Goal: Task Accomplishment & Management: Complete application form

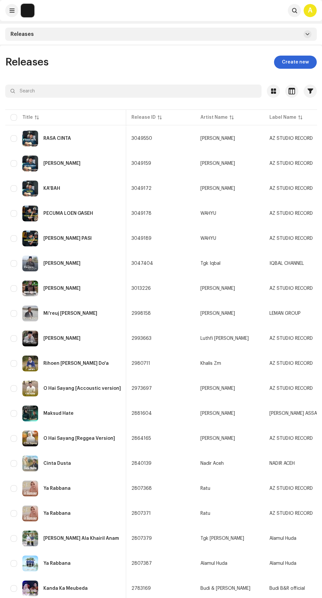
click at [295, 60] on span "Create new" at bounding box center [295, 62] width 27 height 13
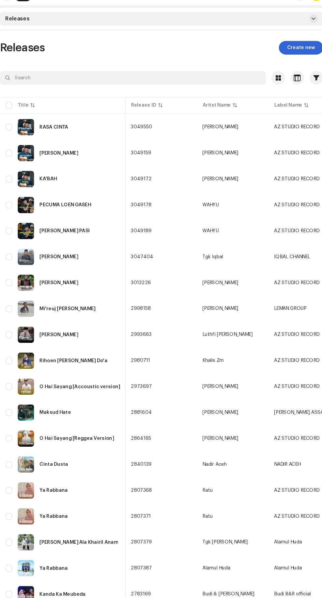
scroll to position [0, 1]
click at [289, 60] on span "Create new" at bounding box center [295, 62] width 27 height 13
click at [285, 62] on span "Create new" at bounding box center [295, 62] width 27 height 13
click at [87, 387] on div "O Hai Sayang [Accoustic version]" at bounding box center [82, 388] width 78 height 5
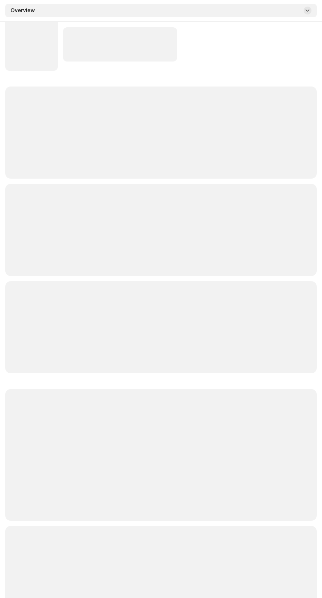
scroll to position [36, 0]
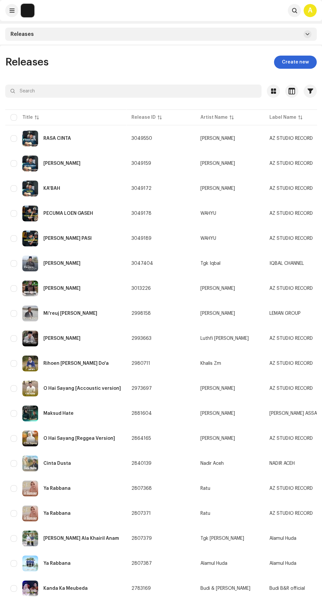
click at [77, 386] on div "O Hai Sayang [Accoustic version]" at bounding box center [82, 388] width 78 height 5
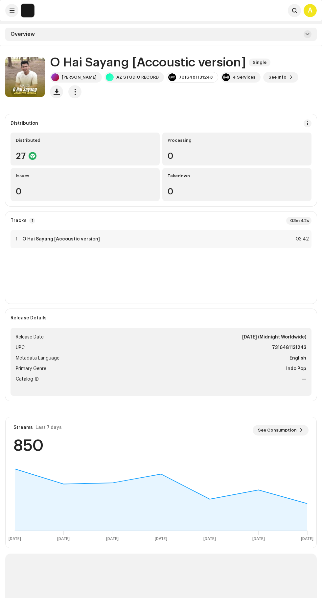
scroll to position [45, 0]
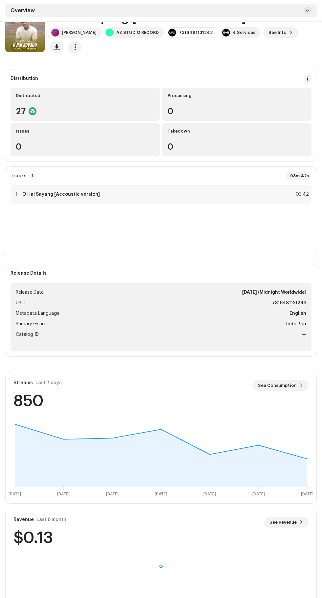
click at [292, 519] on span "See Revenue" at bounding box center [283, 521] width 27 height 13
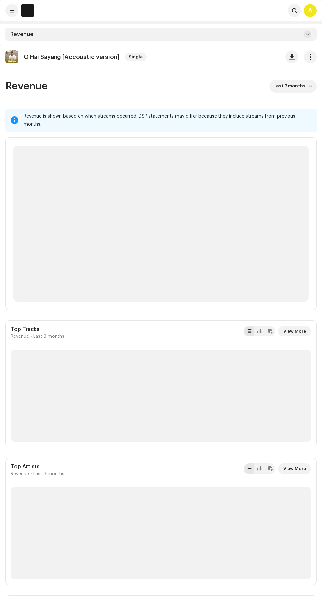
click at [301, 91] on span "Last 3 months" at bounding box center [290, 86] width 35 height 13
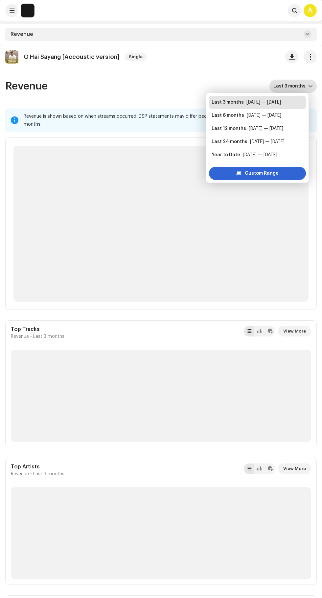
click at [250, 129] on div "[DATE] — [DATE]" at bounding box center [266, 128] width 35 height 7
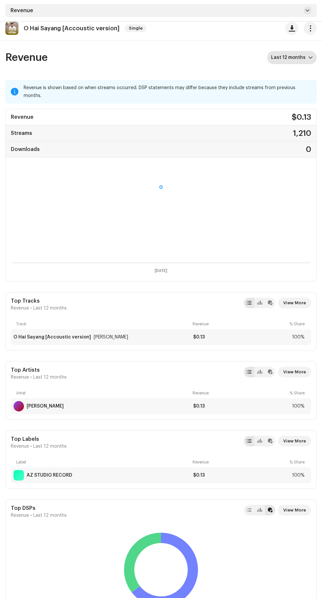
scroll to position [31, 0]
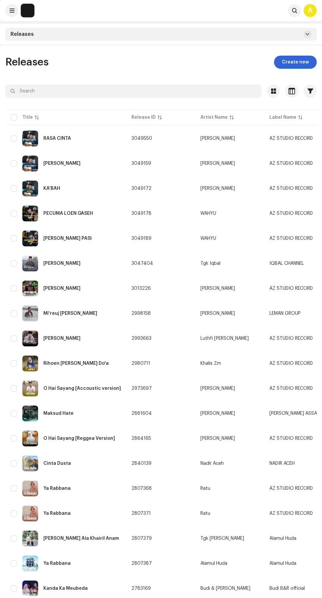
click at [295, 61] on span "Create new" at bounding box center [295, 62] width 27 height 13
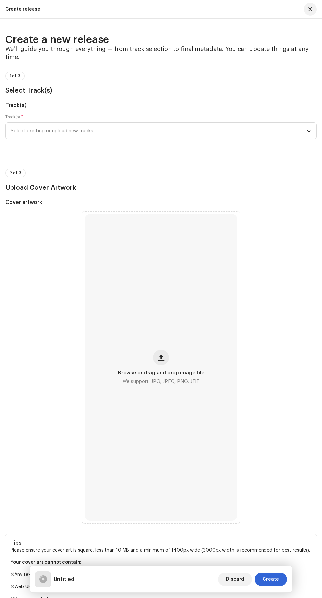
click at [161, 360] on span "button" at bounding box center [161, 357] width 6 height 5
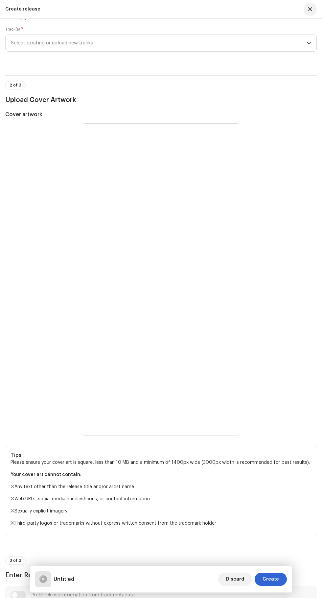
scroll to position [89, 0]
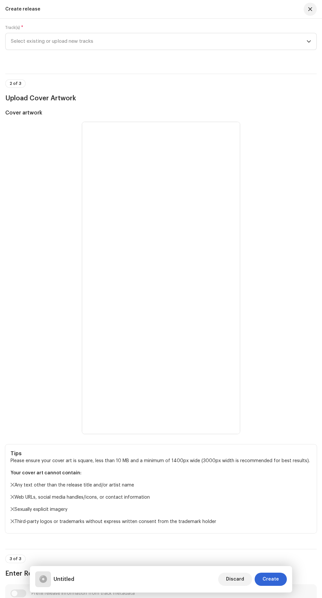
click at [70, 50] on span "Select existing or upload new tracks" at bounding box center [159, 41] width 296 height 16
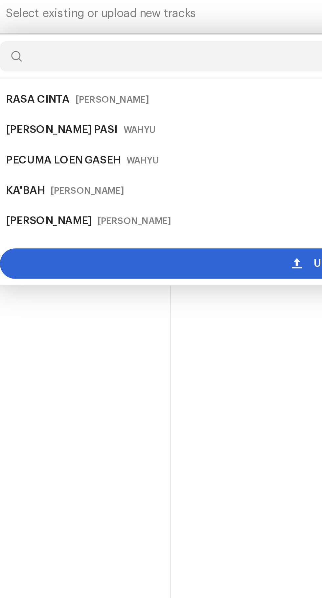
click at [105, 156] on div "Upload new tracks" at bounding box center [161, 149] width 306 height 13
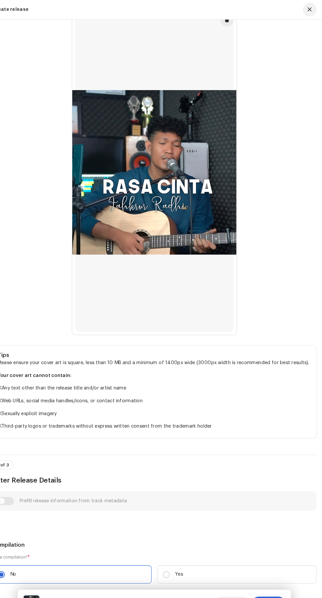
scroll to position [244, 0]
click at [225, 26] on button at bounding box center [230, 18] width 13 height 13
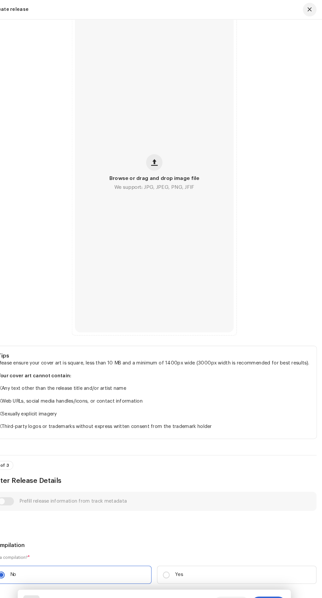
click at [167, 164] on button "button" at bounding box center [161, 156] width 16 height 16
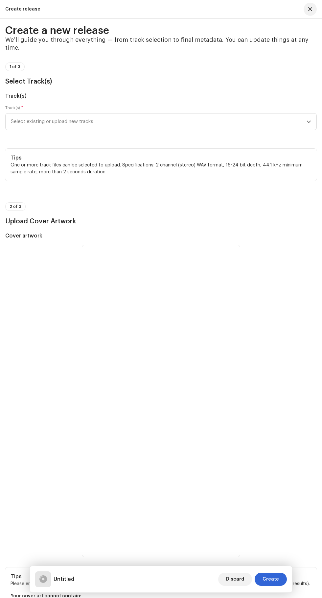
scroll to position [0, 0]
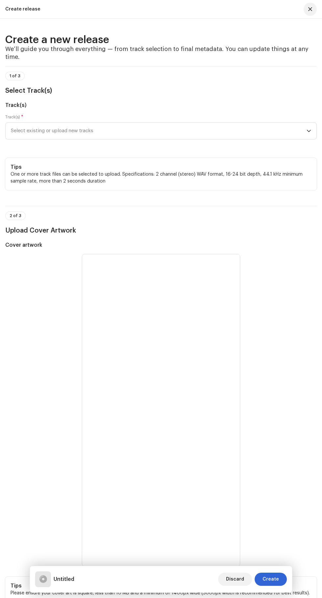
click at [301, 139] on span "Select existing or upload new tracks" at bounding box center [159, 131] width 296 height 16
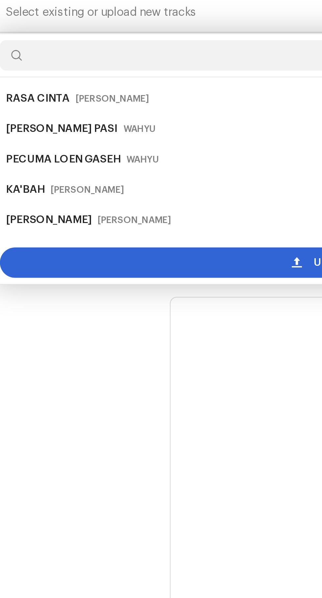
click at [106, 246] on div "Upload new tracks" at bounding box center [161, 238] width 306 height 13
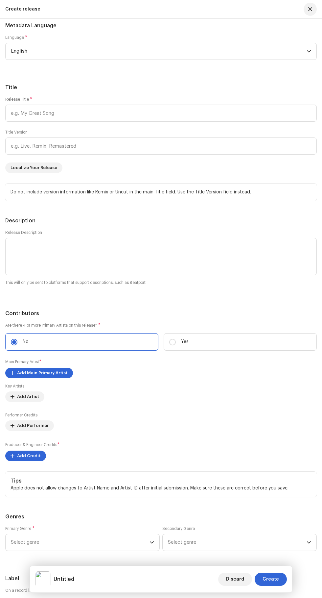
scroll to position [815, 0]
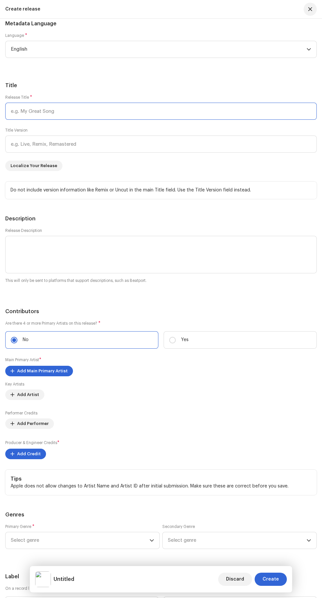
click at [35, 120] on input "text" at bounding box center [161, 111] width 312 height 17
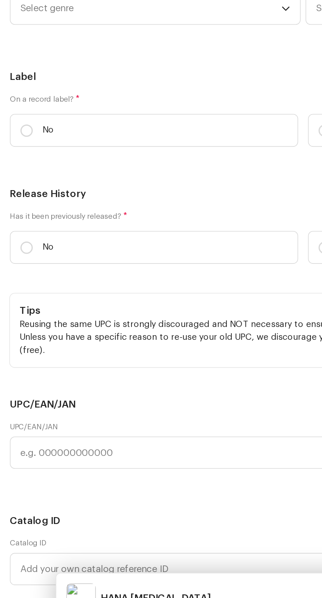
scroll to position [1091, 0]
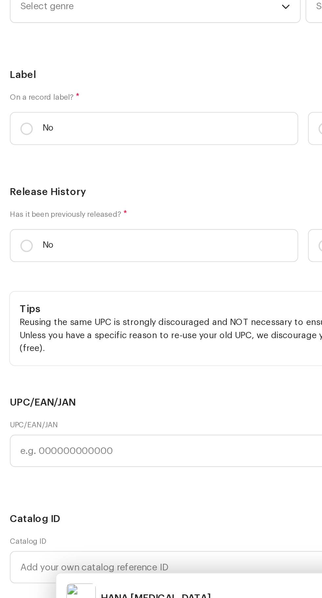
type input "HANA [MEDICAL_DATA]"
click at [20, 102] on span "Add Main Primary Artist" at bounding box center [42, 95] width 51 height 13
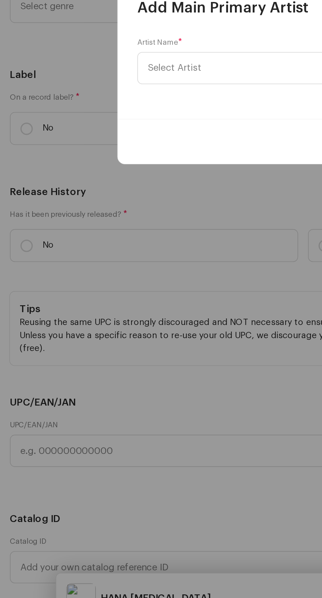
click at [91, 298] on span "Select Artist" at bounding box center [93, 297] width 29 height 5
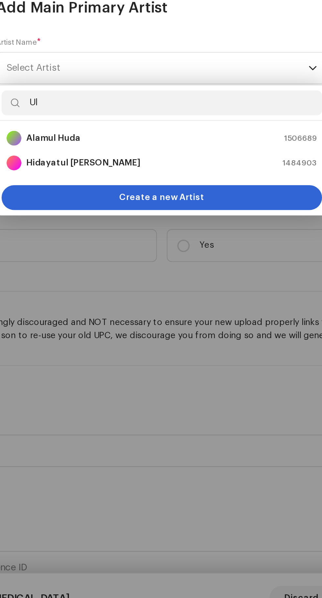
type input "Ule"
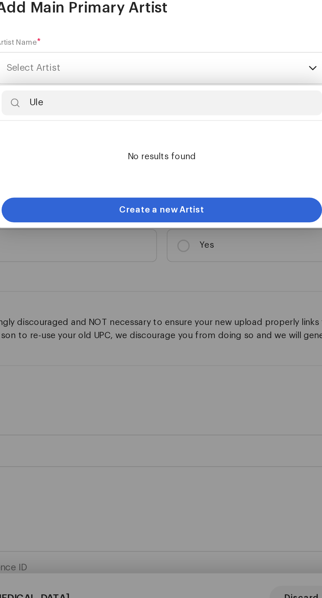
click at [119, 376] on div "Create a new Artist" at bounding box center [161, 372] width 170 height 13
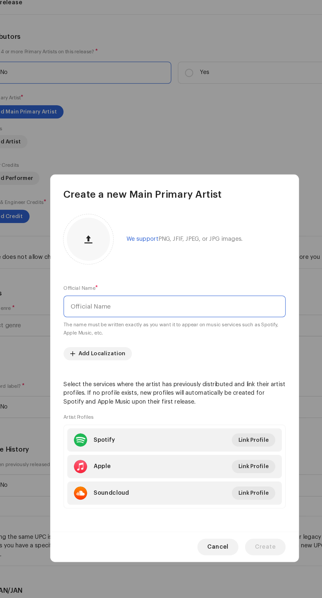
click at [91, 241] on input "text" at bounding box center [161, 249] width 176 height 17
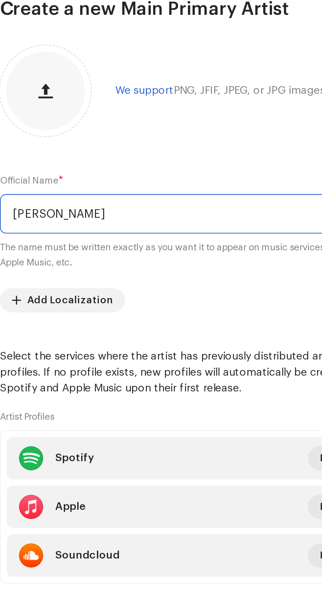
type input "[PERSON_NAME]"
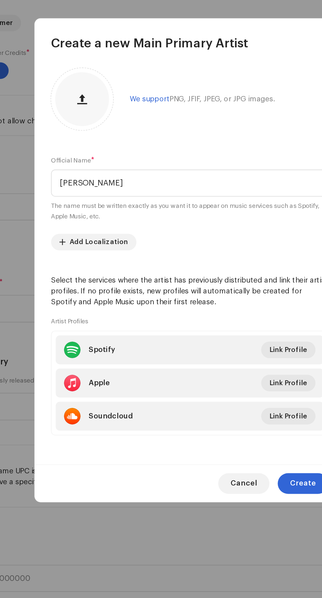
click at [235, 447] on span "Create" at bounding box center [233, 440] width 16 height 13
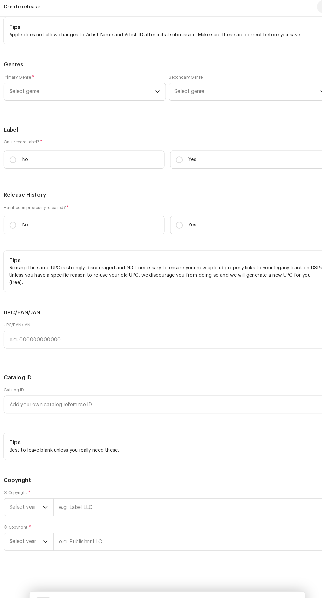
scroll to position [1400, 0]
click at [30, 98] on span "Select genre" at bounding box center [80, 90] width 139 height 16
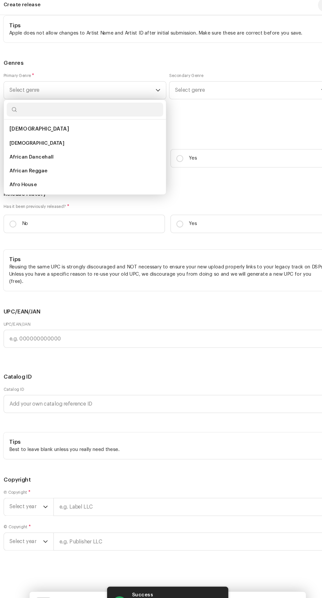
scroll to position [18, 0]
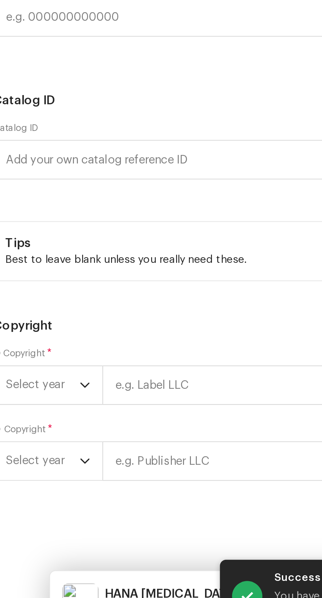
type input "Pop"
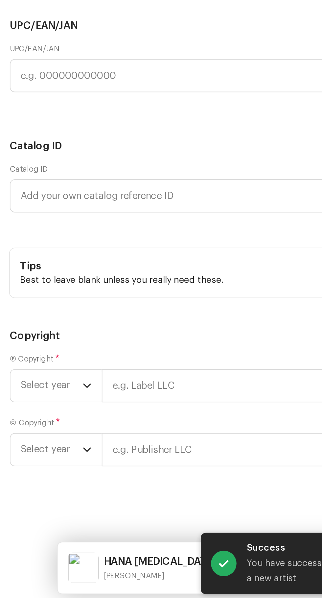
click at [32, 90] on span "Select genre" at bounding box center [80, 82] width 139 height 16
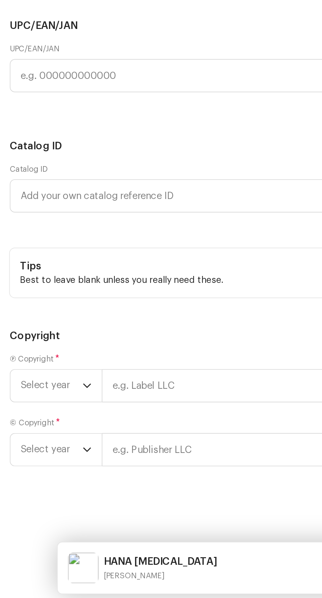
type input "Indo"
click at [18, 136] on span "Indo Pop" at bounding box center [21, 132] width 20 height 7
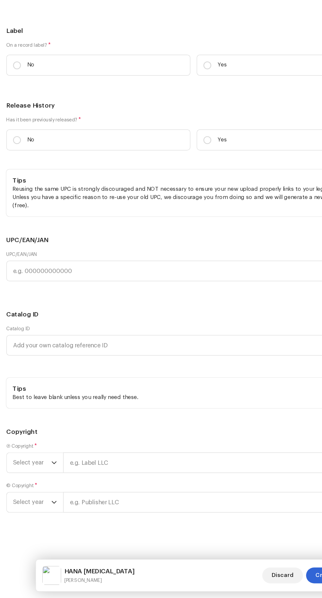
scroll to position [17, 0]
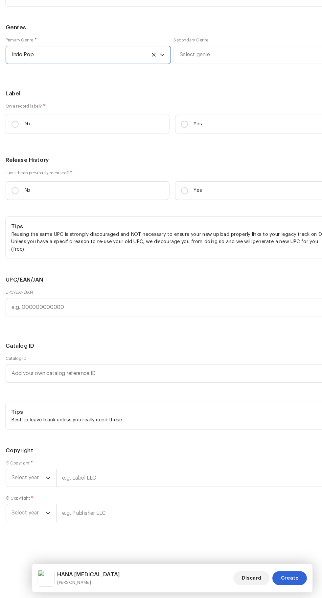
click at [229, 98] on span "Select genre" at bounding box center [237, 90] width 139 height 16
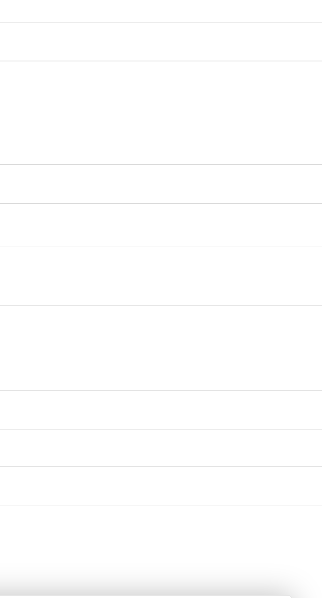
type input "Pop"
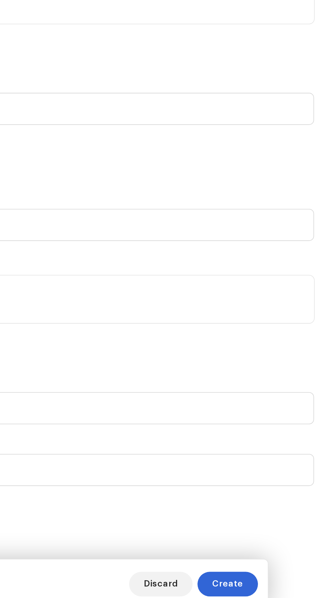
click at [186, 98] on span "Select genre" at bounding box center [237, 90] width 139 height 16
click at [279, 203] on label "Has it been previously released? *" at bounding box center [161, 200] width 312 height 5
click at [193, 98] on span "Select genre" at bounding box center [237, 90] width 139 height 16
click at [184, 98] on span "Select genre" at bounding box center [237, 90] width 139 height 16
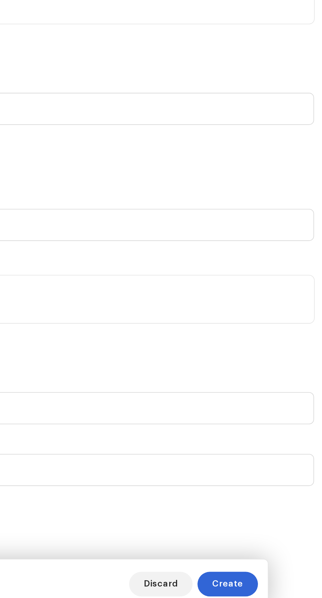
click at [189, 98] on span "Select genre" at bounding box center [237, 90] width 139 height 16
type input "Indo"
click at [173, 130] on span "Pop" at bounding box center [172, 127] width 9 height 5
click at [174, 130] on span "Pop" at bounding box center [172, 127] width 9 height 5
click at [174, 144] on span "Indo Pop" at bounding box center [178, 140] width 20 height 7
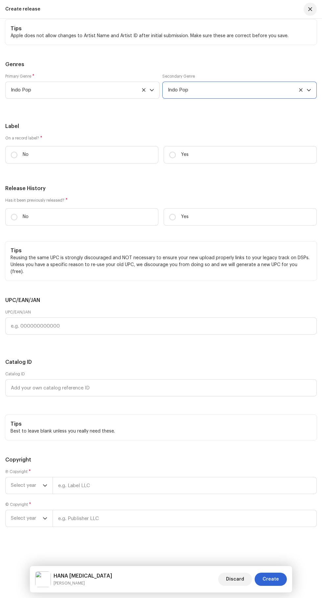
scroll to position [39, 0]
click at [186, 158] on p "Yes" at bounding box center [185, 154] width 8 height 7
click at [176, 158] on input "Yes" at bounding box center [172, 155] width 7 height 7
radio input "true"
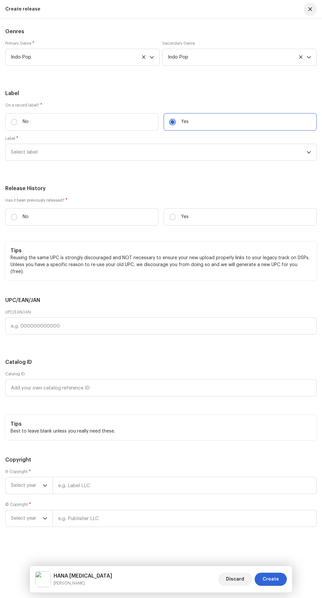
scroll to position [1482, 0]
click at [309, 154] on icon "dropdown trigger" at bounding box center [309, 152] width 5 height 5
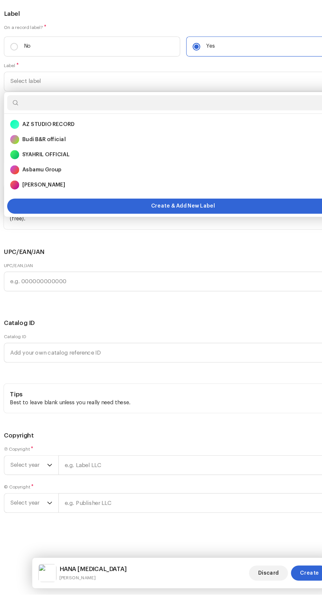
scroll to position [39, 0]
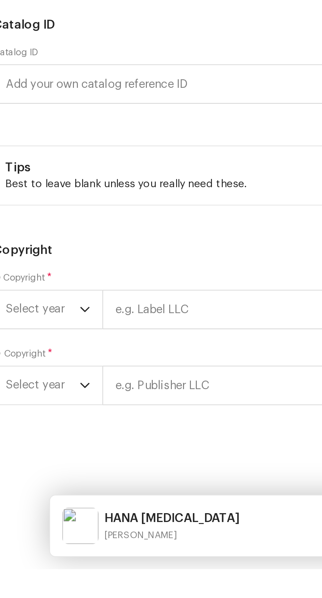
click at [30, 193] on strong "AZ STUDIO RECORD" at bounding box center [44, 189] width 46 height 7
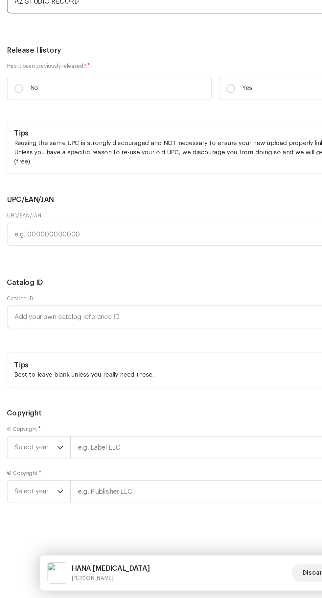
scroll to position [1548, 0]
click at [15, 220] on input "No" at bounding box center [14, 217] width 7 height 7
radio input "true"
click at [35, 488] on span "Select year" at bounding box center [27, 485] width 32 height 16
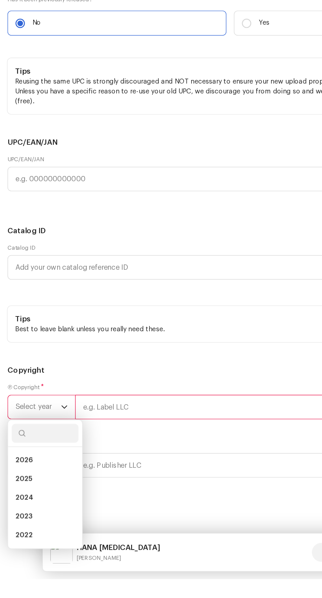
scroll to position [58, 0]
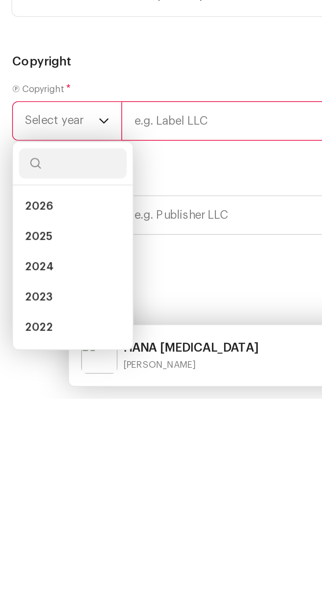
click at [14, 531] on span "2025" at bounding box center [17, 527] width 12 height 7
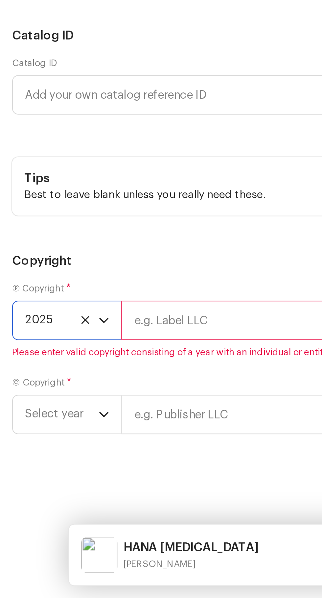
scroll to position [1884, 0]
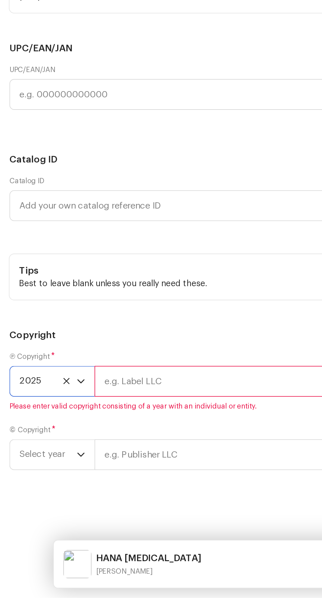
click at [102, 485] on input "text" at bounding box center [185, 477] width 264 height 17
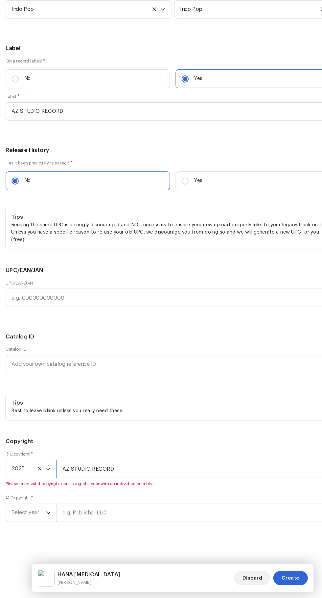
scroll to position [1916, 0]
type input "AZ STUDIO RECORD"
click at [28, 518] on span "Select year" at bounding box center [27, 518] width 32 height 16
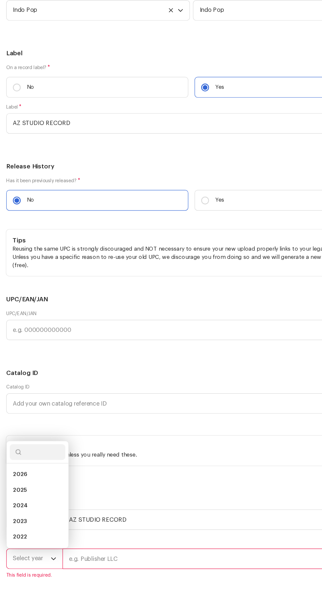
scroll to position [81, 0]
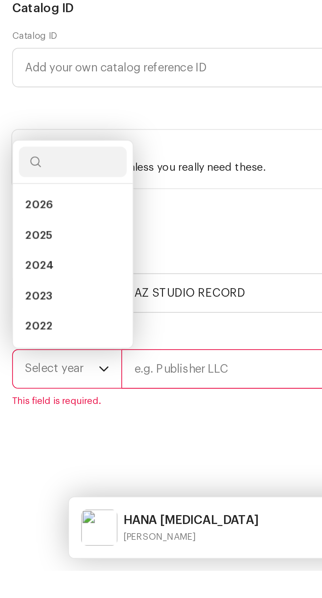
click at [16, 456] on span "2025" at bounding box center [17, 452] width 12 height 7
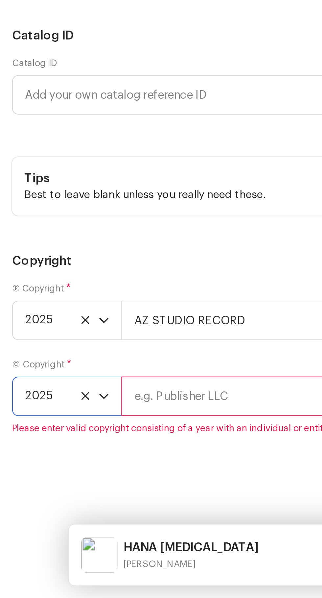
scroll to position [1884, 0]
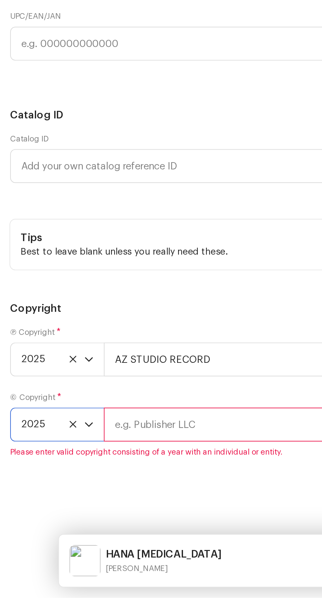
click at [90, 517] on input "text" at bounding box center [185, 510] width 264 height 17
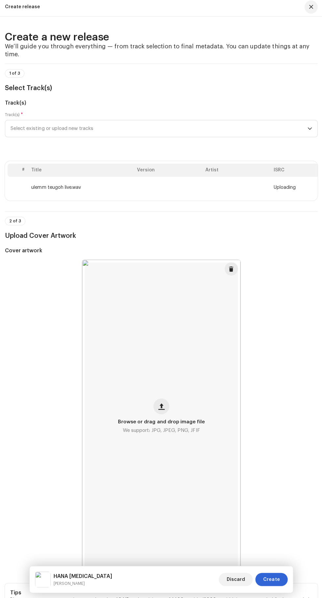
scroll to position [0, 0]
type input "AZ STUDIO RECORD"
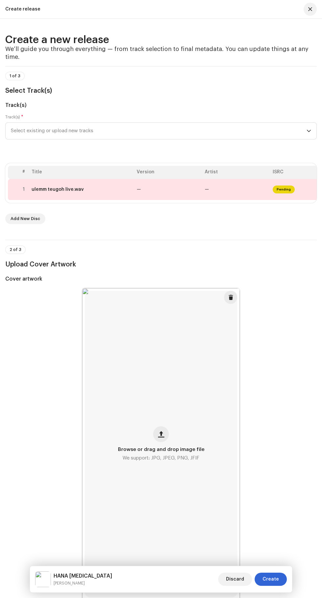
scroll to position [88, 0]
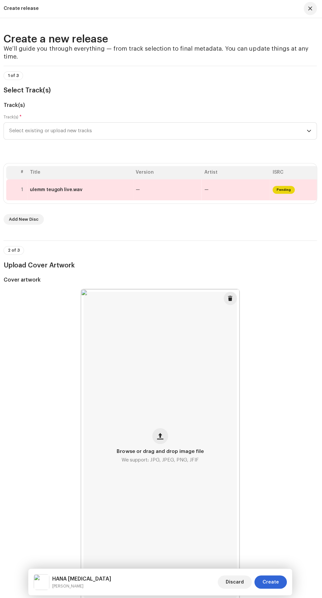
click at [277, 193] on span "Pending" at bounding box center [284, 189] width 22 height 8
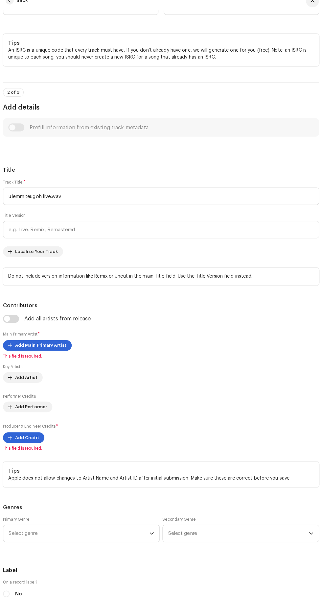
scroll to position [163, 0]
click at [68, 210] on input "ulemm teugoh live.wav" at bounding box center [161, 201] width 312 height 17
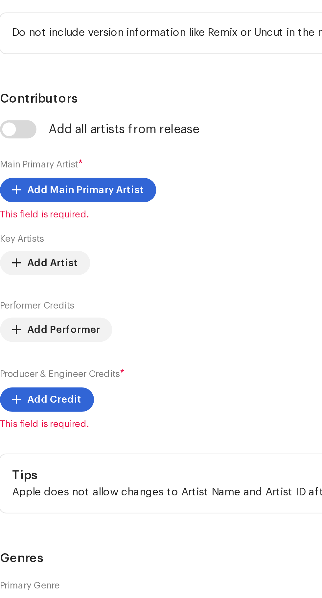
type input "u"
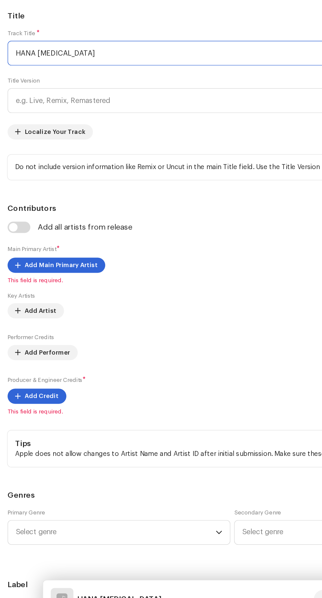
scroll to position [230, 0]
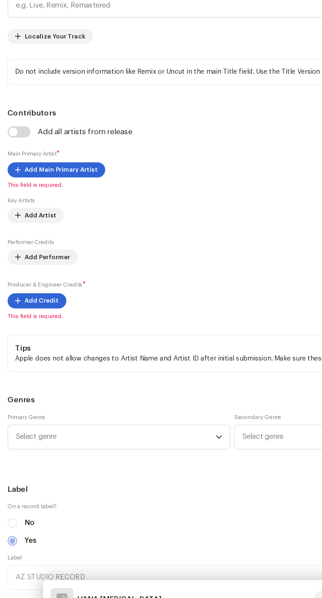
type input "HANA [MEDICAL_DATA]"
click at [27, 288] on span "Add Main Primary Artist" at bounding box center [42, 281] width 51 height 13
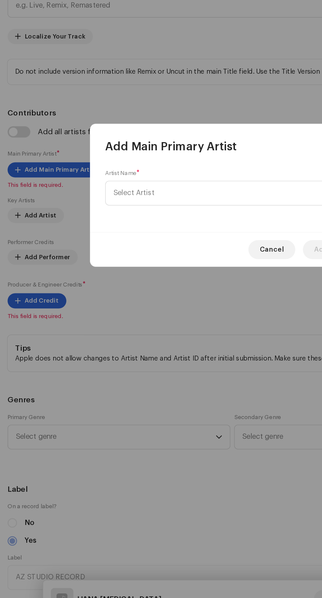
click at [97, 296] on span "Select Artist" at bounding box center [93, 297] width 29 height 5
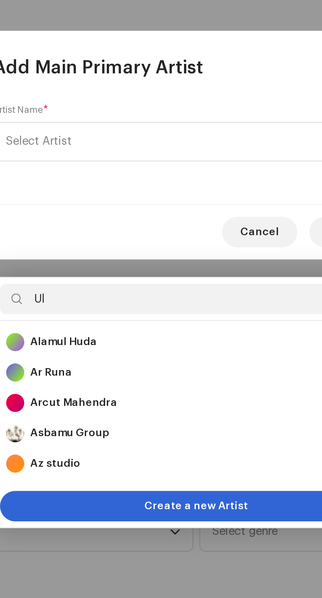
type input "Ule"
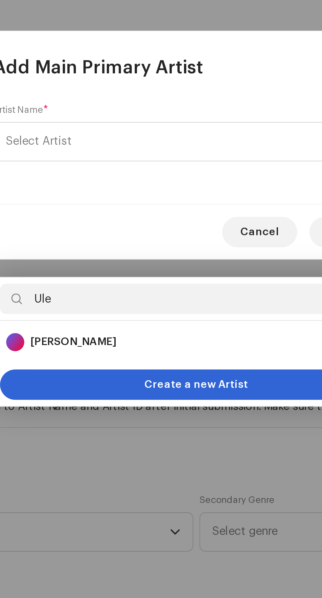
click at [99, 381] on strong "[PERSON_NAME]" at bounding box center [107, 384] width 37 height 7
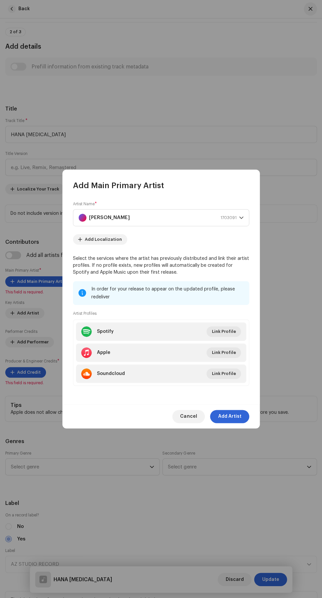
scroll to position [91, 0]
click at [238, 423] on span "Add Artist" at bounding box center [229, 416] width 23 height 13
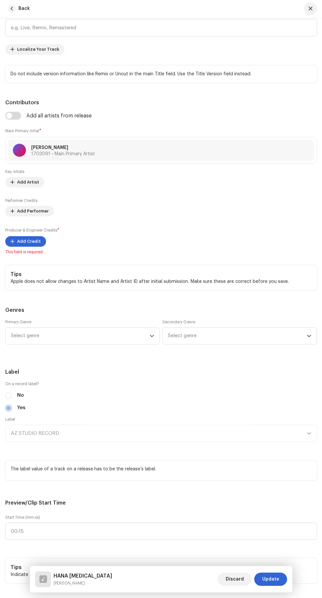
scroll to position [370, 0]
click at [20, 248] on span "Add Credit" at bounding box center [29, 240] width 24 height 13
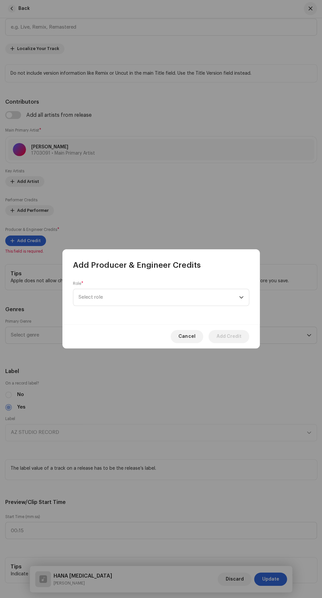
click at [102, 298] on span "Select role" at bounding box center [159, 297] width 160 height 16
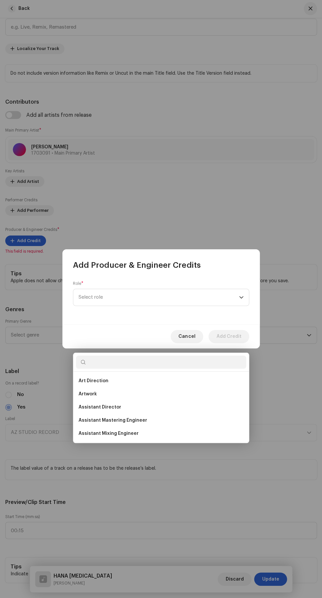
scroll to position [92, 0]
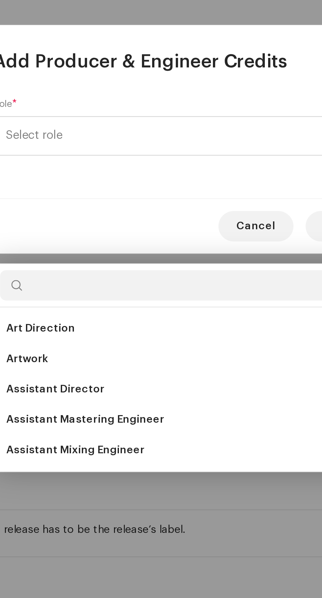
click at [105, 430] on span "Assistant Mixing Engineer" at bounding box center [109, 433] width 60 height 7
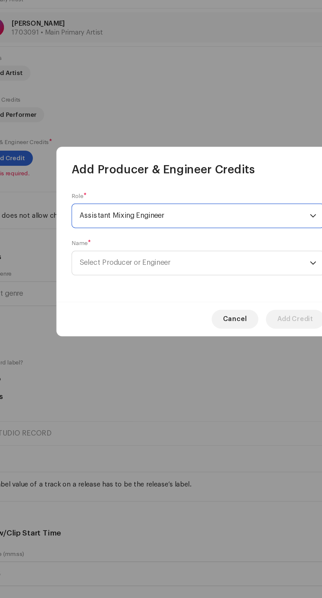
click at [92, 313] on span "Select Producer or Engineer" at bounding box center [110, 313] width 63 height 5
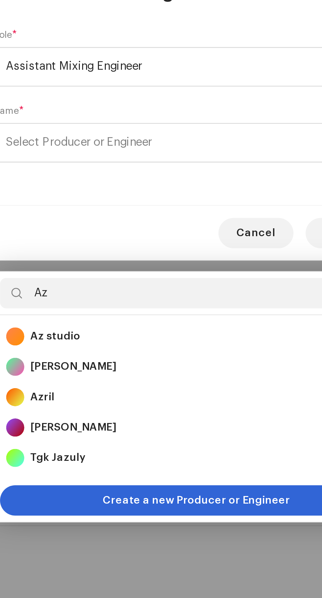
type input "Az"
click at [95, 394] on strong "Az studio" at bounding box center [100, 397] width 22 height 7
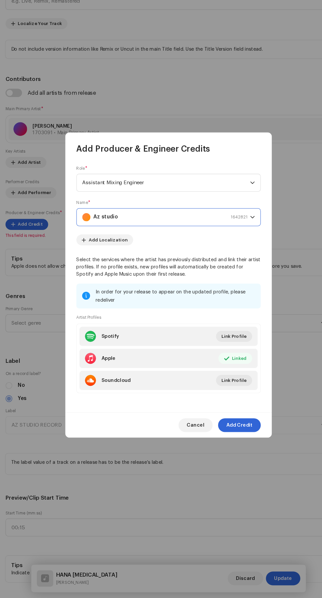
scroll to position [90, 0]
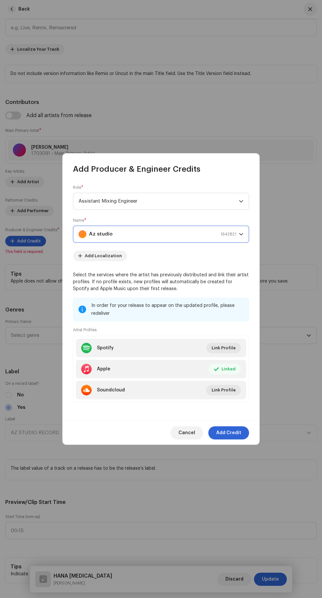
click at [239, 439] on span "Add Credit" at bounding box center [228, 432] width 25 height 13
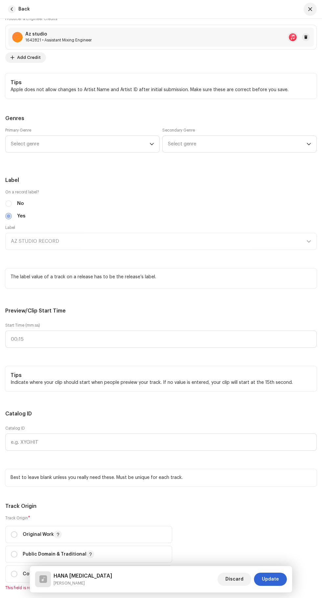
scroll to position [584, 0]
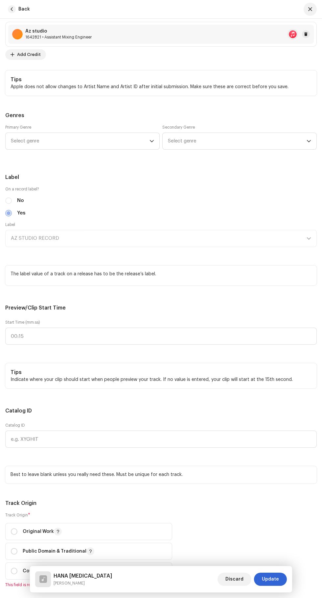
click at [28, 149] on span "Select genre" at bounding box center [80, 141] width 139 height 16
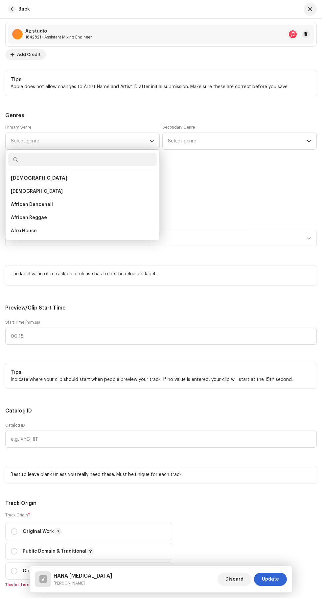
scroll to position [90, 0]
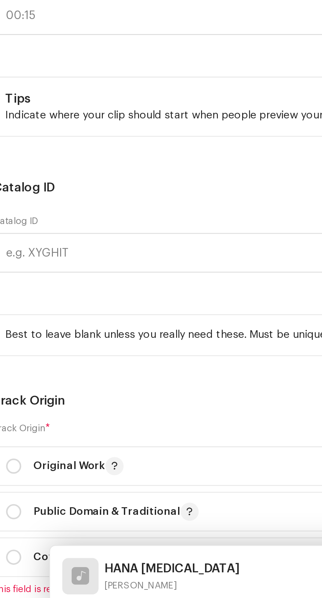
type input "Indo"
click at [20, 195] on span "Indo Pop" at bounding box center [21, 191] width 20 height 7
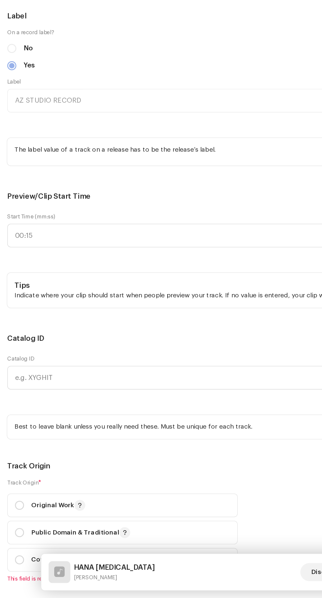
scroll to position [95, 0]
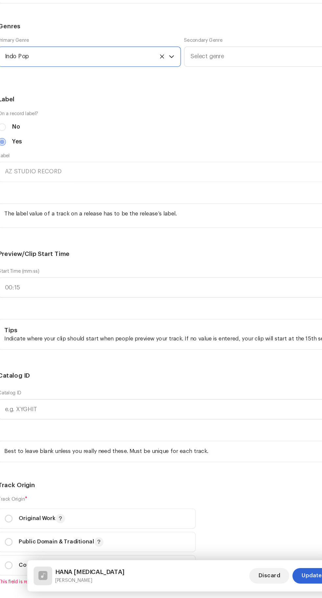
click at [212, 149] on span "Select genre" at bounding box center [237, 140] width 139 height 16
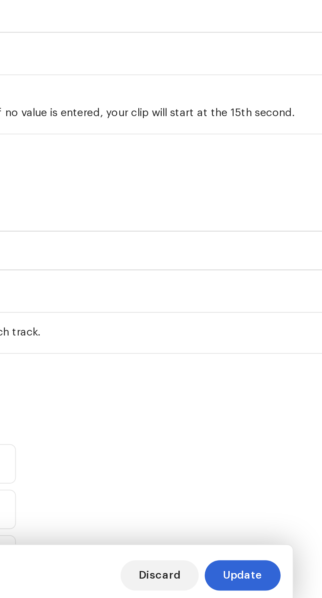
type input "Indo"
click at [178, 194] on span "Indo Pop" at bounding box center [178, 190] width 20 height 7
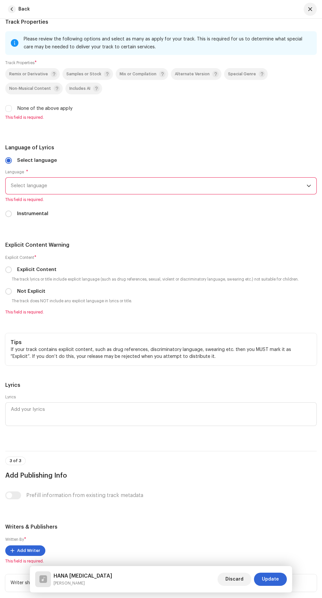
scroll to position [1245, 0]
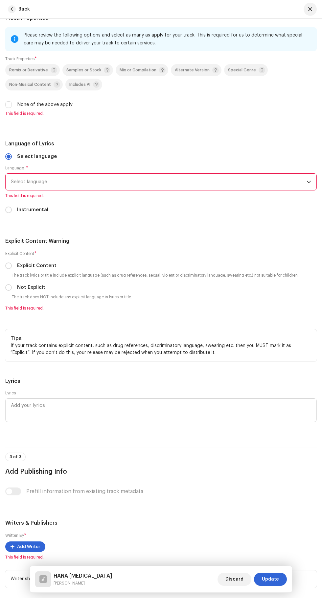
radio input "true"
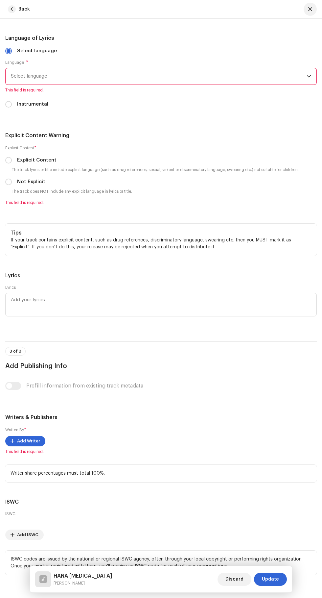
scroll to position [1343, 0]
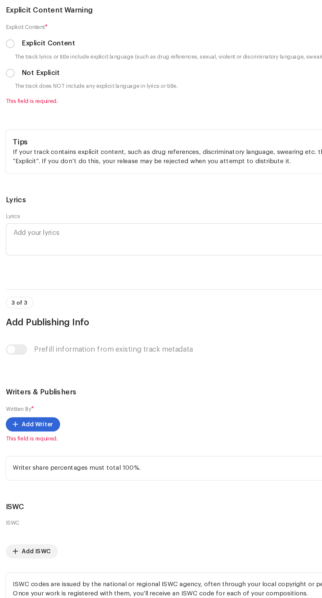
scroll to position [1371, 0]
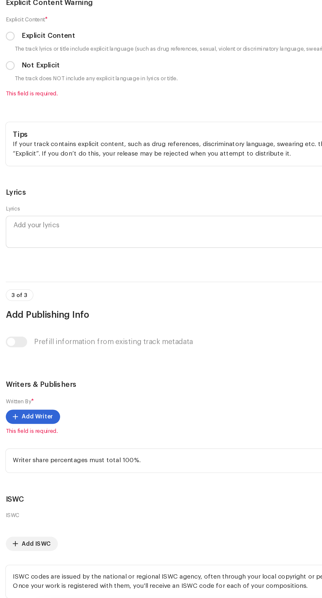
type input "AZ STUDIO RECORD"
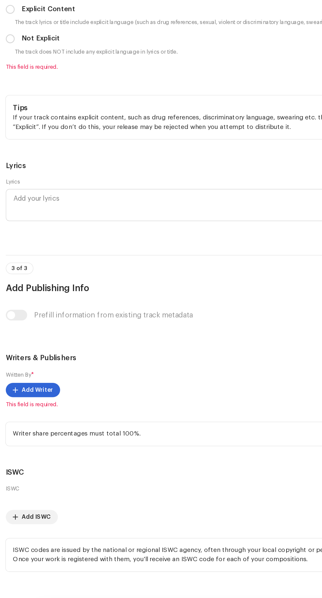
scroll to position [1406, 0]
checkbox input "true"
click at [23, 44] on span "Select language" at bounding box center [159, 36] width 296 height 16
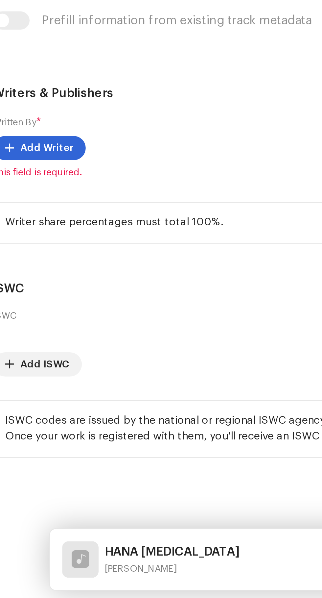
scroll to position [0, 0]
type input "Ind"
click at [26, 90] on span "Indonesian" at bounding box center [24, 86] width 26 height 7
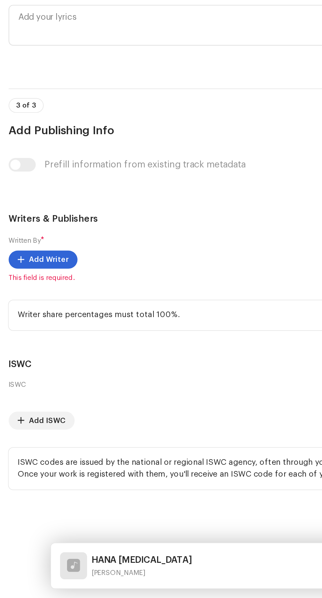
scroll to position [1475, 0]
click at [9, 145] on input "Not Explicit" at bounding box center [8, 141] width 7 height 7
radio input "true"
click at [22, 407] on span "Add Writer" at bounding box center [28, 400] width 23 height 13
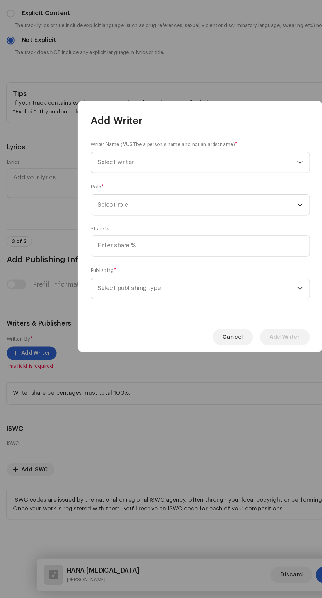
scroll to position [93, 0]
click at [92, 246] on span "Select writer" at bounding box center [93, 247] width 29 height 5
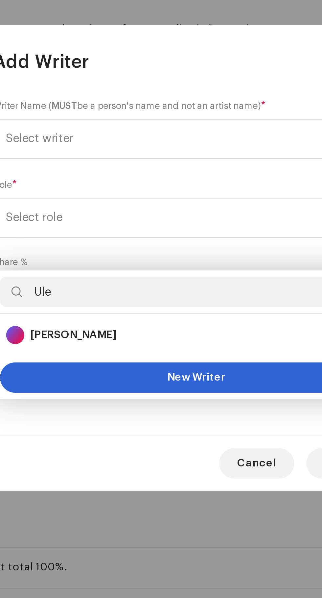
type input "Ule"
click at [101, 329] on strong "[PERSON_NAME]" at bounding box center [107, 332] width 37 height 7
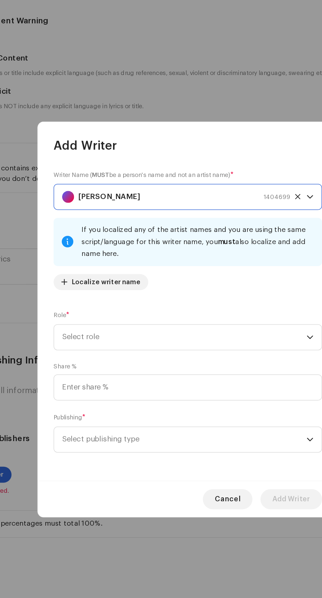
scroll to position [83, 0]
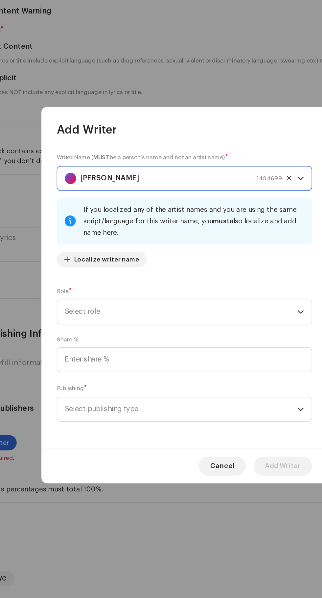
click at [92, 312] on span "Select role" at bounding box center [159, 310] width 160 height 16
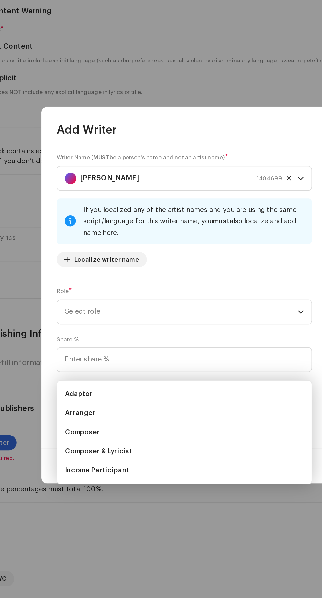
click at [92, 403] on span "Composer & Lyricist" at bounding box center [102, 406] width 46 height 7
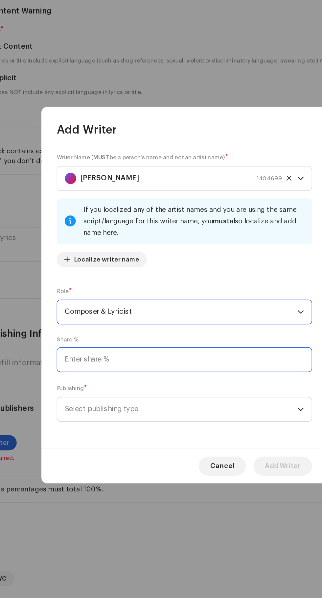
click at [89, 346] on input at bounding box center [161, 343] width 176 height 17
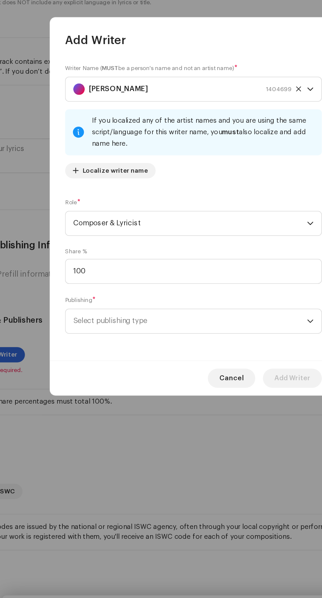
click at [94, 379] on span "Select publishing type" at bounding box center [159, 377] width 160 height 16
type input "100.00"
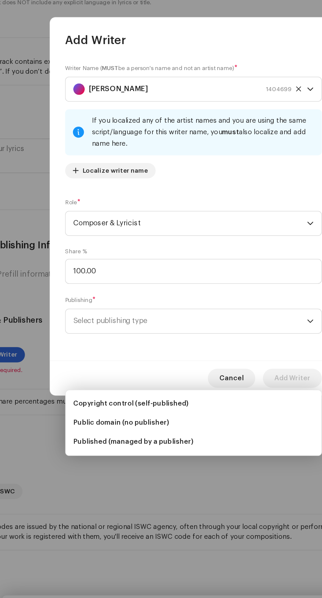
click at [87, 431] on span "Copyright control (self-published)" at bounding box center [118, 434] width 79 height 7
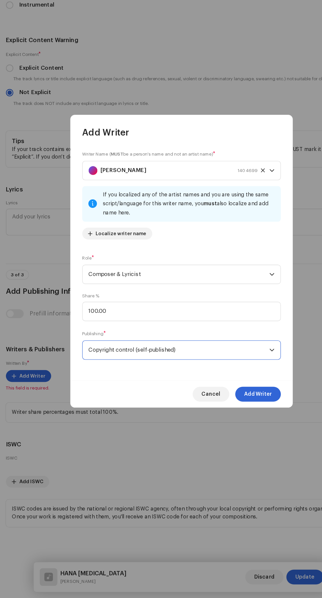
scroll to position [82, 0]
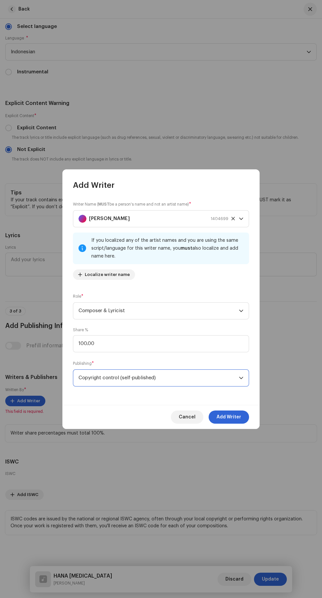
click at [237, 418] on span "Add Writer" at bounding box center [229, 416] width 25 height 13
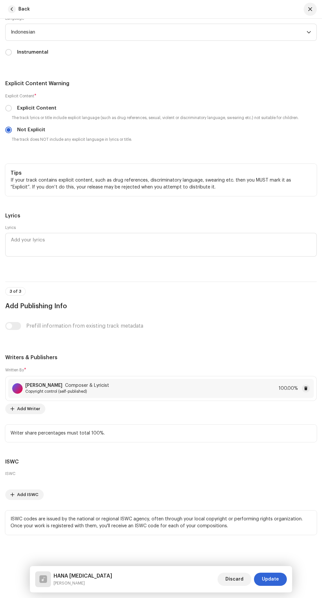
scroll to position [2003, 0]
click at [274, 579] on span "Update" at bounding box center [270, 578] width 17 height 13
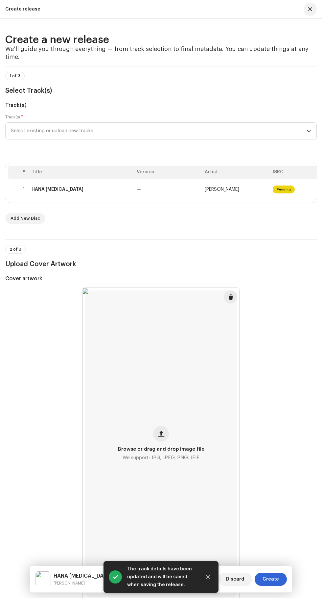
click at [275, 581] on span "Create" at bounding box center [271, 578] width 16 height 13
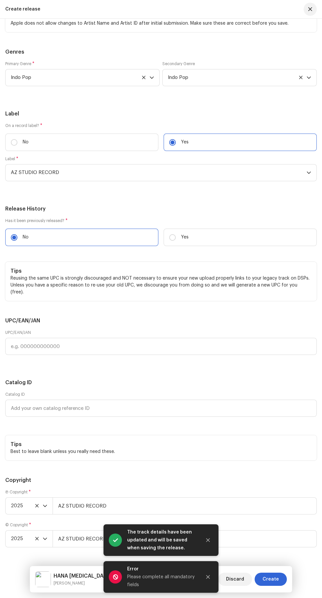
scroll to position [1320, 0]
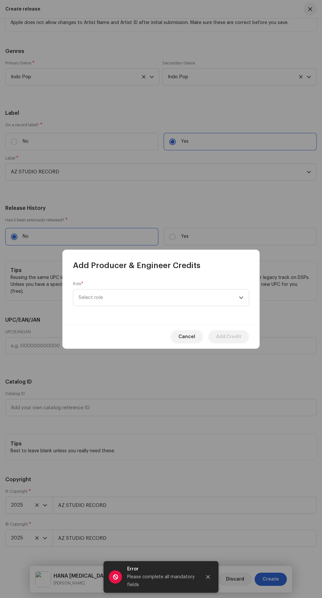
click at [92, 299] on span "Select role" at bounding box center [159, 297] width 160 height 16
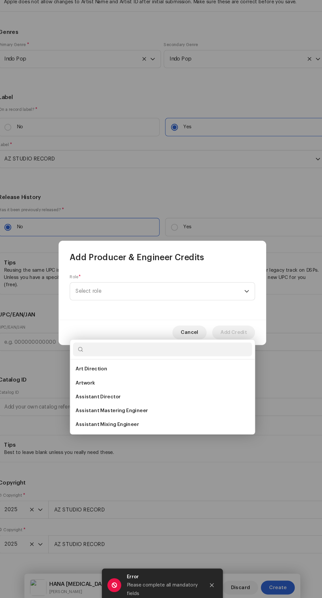
scroll to position [82, 0]
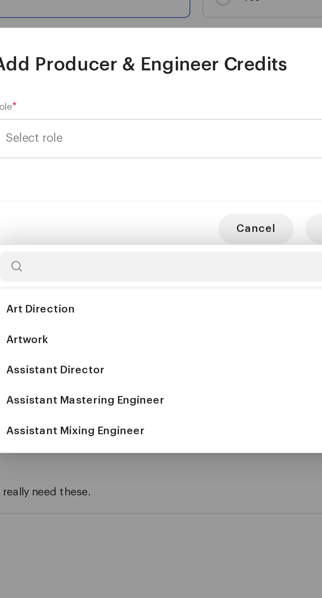
click at [102, 421] on span "Assistant Mixing Engineer" at bounding box center [109, 424] width 60 height 7
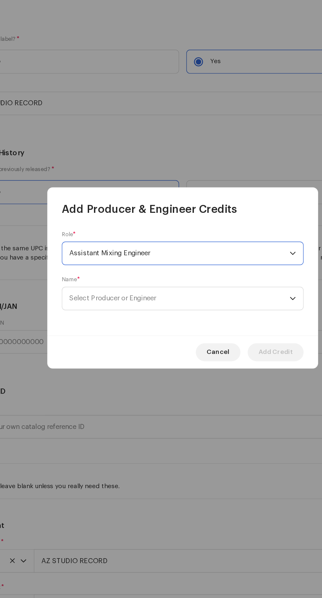
click at [220, 319] on span "Select Producer or Engineer" at bounding box center [159, 314] width 160 height 16
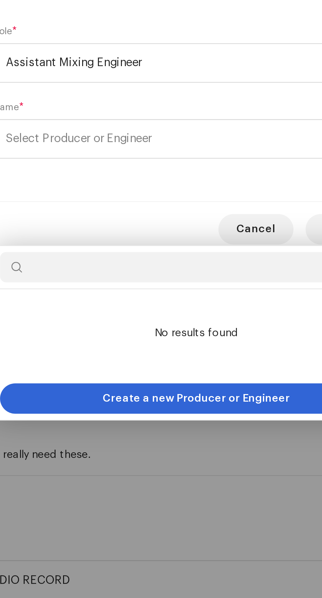
type input "U"
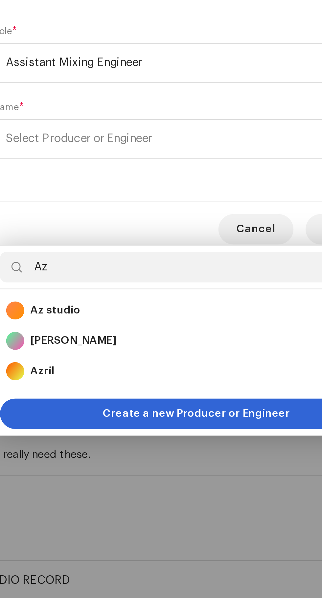
type input "Az"
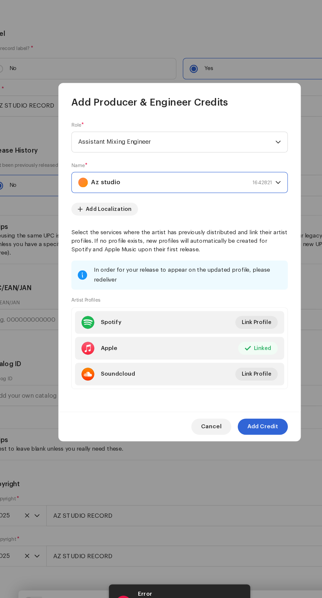
click at [237, 439] on span "Add Credit" at bounding box center [228, 432] width 25 height 13
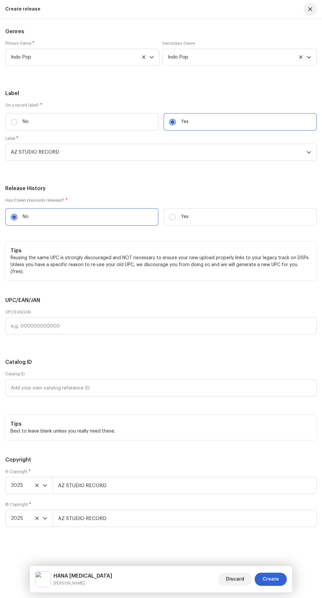
scroll to position [1935, 0]
click at [281, 584] on button "Create" at bounding box center [271, 578] width 32 height 13
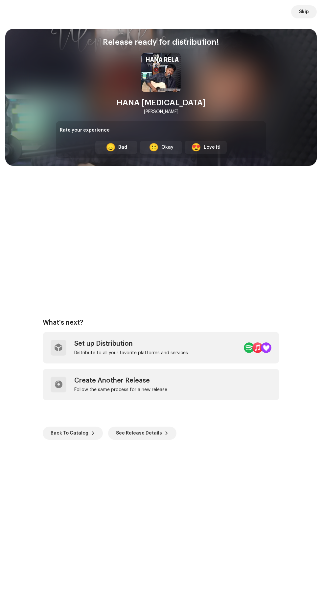
click at [209, 347] on div "Set up Distribution Distribute to all your favorite platforms and services" at bounding box center [161, 348] width 237 height 32
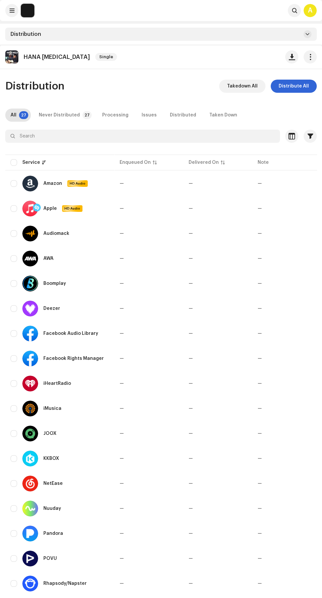
click at [291, 86] on span "Distribute All" at bounding box center [294, 86] width 30 height 13
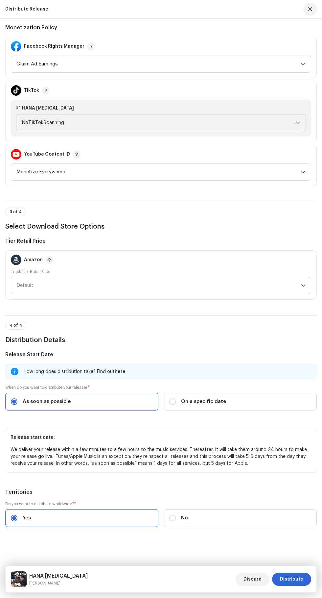
scroll to position [787, 0]
click at [296, 579] on span "Distribute" at bounding box center [291, 578] width 23 height 13
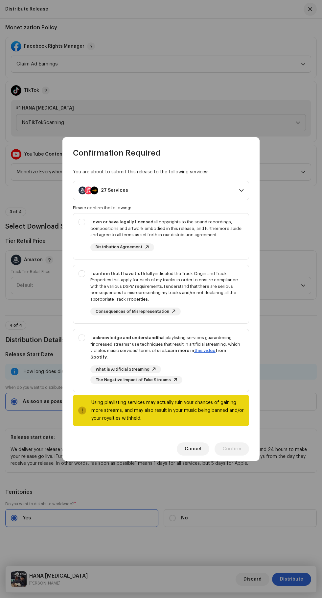
click at [76, 225] on div "I own or have legally licensed all copyrights to the sound recordings, composit…" at bounding box center [161, 234] width 176 height 43
checkbox input "true"
click at [78, 280] on div "I confirm that I have truthfully indicated the Track Origin and Track Propertie…" at bounding box center [161, 293] width 176 height 56
checkbox input "true"
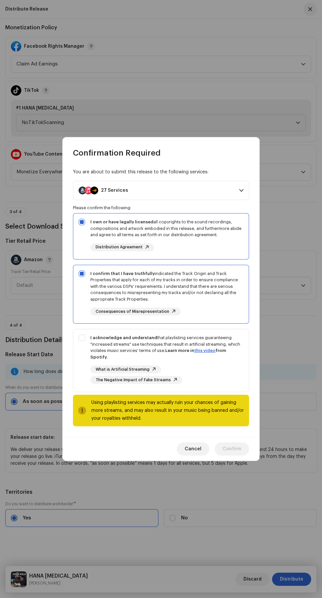
click at [75, 349] on div "I acknowledge and understand that playlisting services guaranteeing "increased …" at bounding box center [161, 359] width 176 height 60
checkbox input "true"
click at [234, 447] on span "Confirm" at bounding box center [232, 448] width 19 height 13
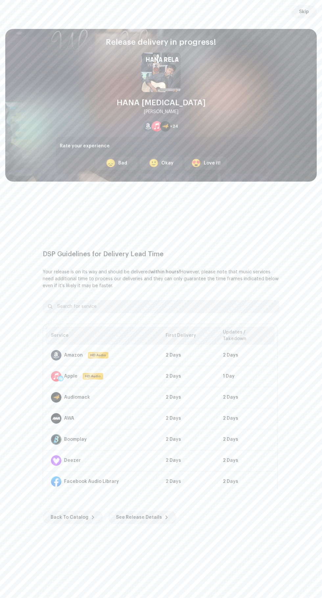
scroll to position [14, 0]
click at [304, 10] on span "Skip" at bounding box center [304, 11] width 10 height 13
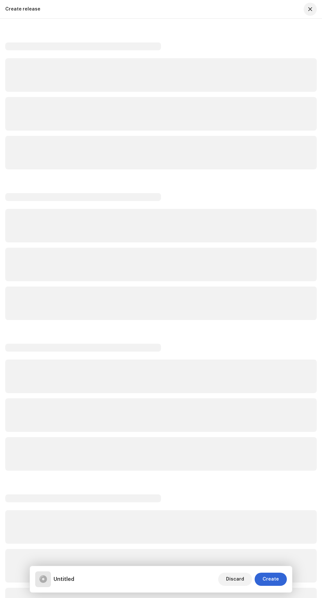
scroll to position [95, 0]
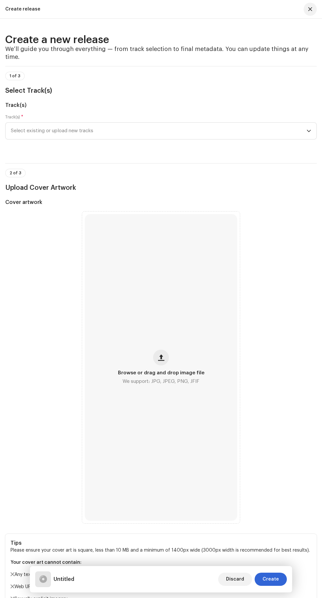
click at [161, 360] on span "button" at bounding box center [161, 357] width 6 height 5
click at [301, 139] on span "Select existing or upload new tracks" at bounding box center [159, 131] width 296 height 16
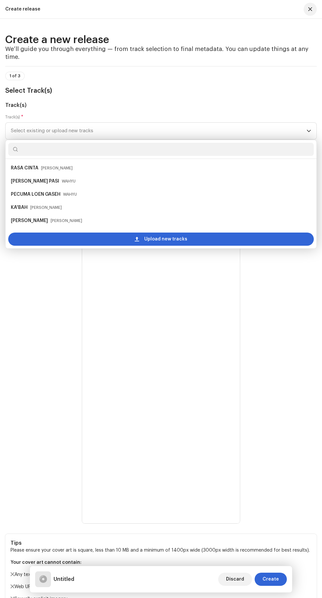
scroll to position [95, 0]
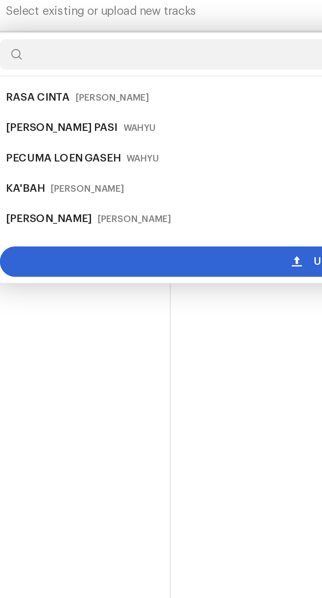
click at [129, 246] on div "Upload new tracks" at bounding box center [161, 238] width 306 height 13
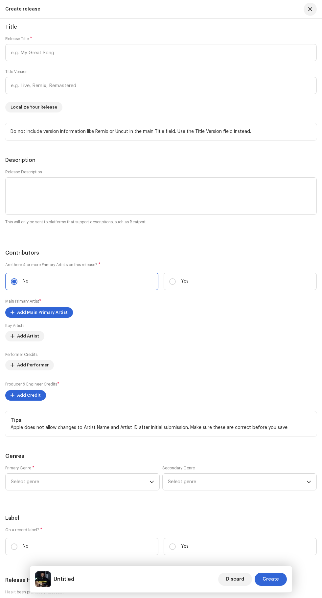
scroll to position [874, 0]
click at [26, 61] on input "text" at bounding box center [161, 52] width 312 height 17
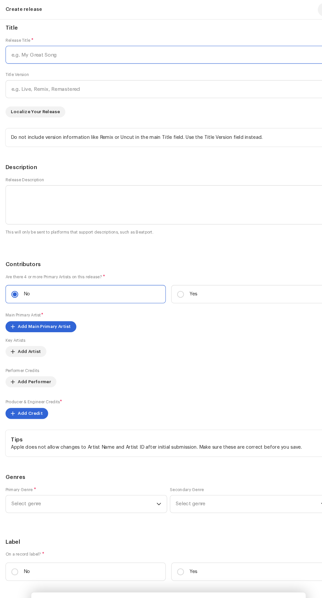
scroll to position [95, 0]
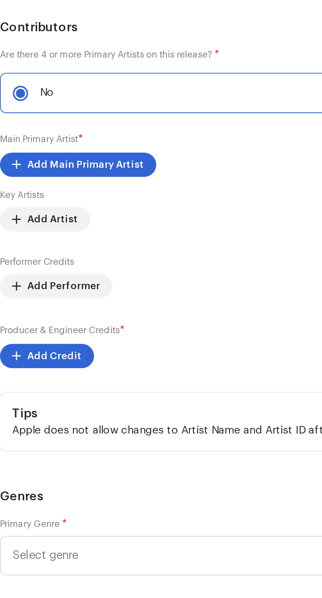
type input "MAGHFIRAH"
click at [21, 94] on input "text" at bounding box center [161, 85] width 312 height 17
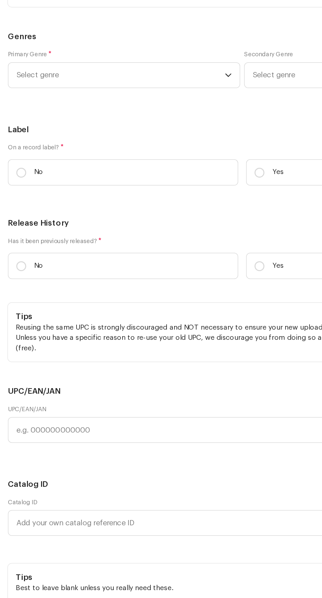
scroll to position [1162, 0]
type input "Accoustic version"
click at [22, 31] on span "Add Main Primary Artist" at bounding box center [42, 24] width 51 height 13
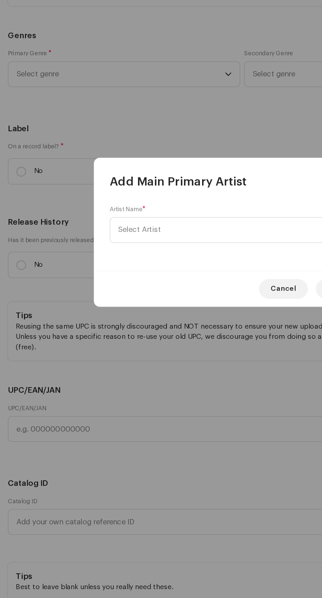
click at [94, 298] on span "Select Artist" at bounding box center [93, 297] width 29 height 5
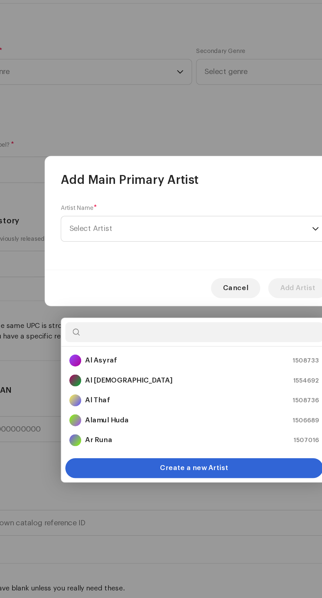
scroll to position [95, 0]
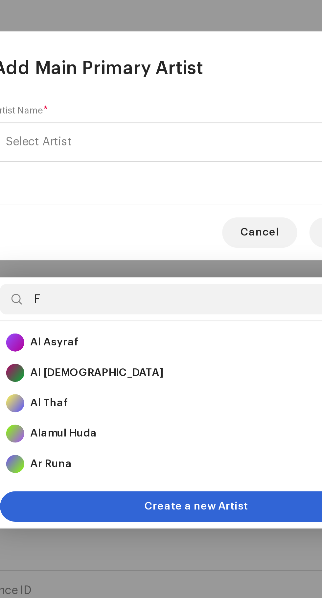
type input "Fa"
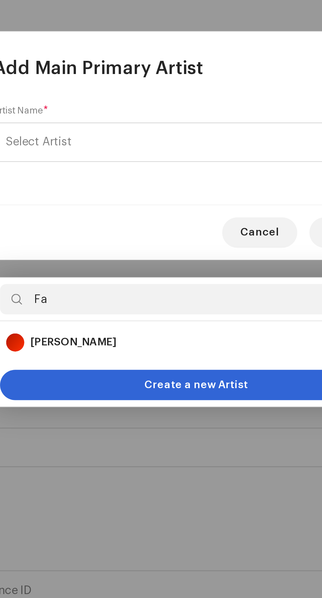
click at [102, 381] on strong "[PERSON_NAME]" at bounding box center [107, 384] width 37 height 7
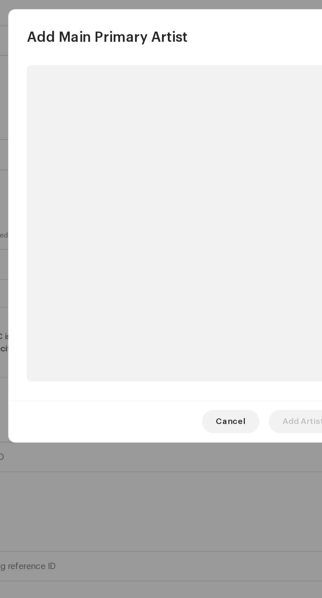
scroll to position [95, 0]
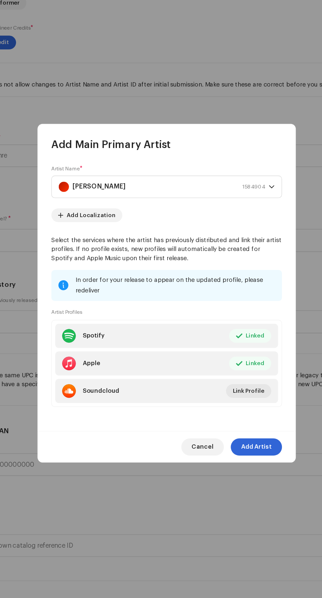
click at [236, 423] on span "Add Artist" at bounding box center [229, 416] width 23 height 13
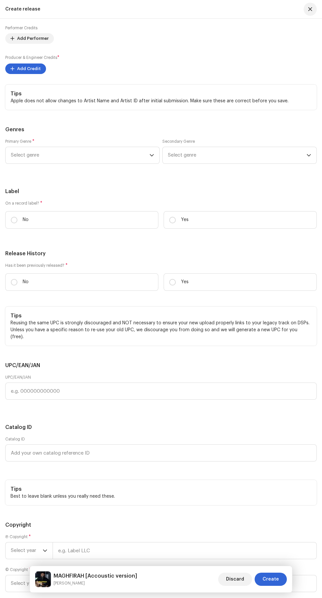
scroll to position [1233, 0]
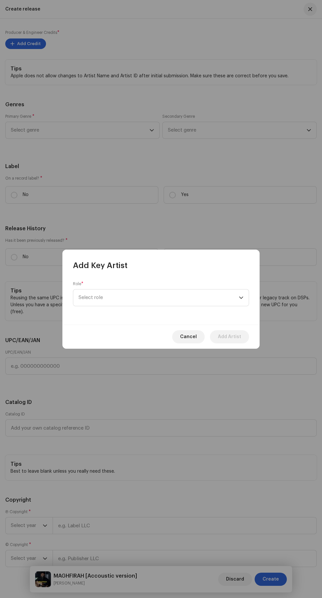
click at [243, 461] on div "Add Key Artist Role * Select role Cancel Add Artist" at bounding box center [161, 299] width 322 height 598
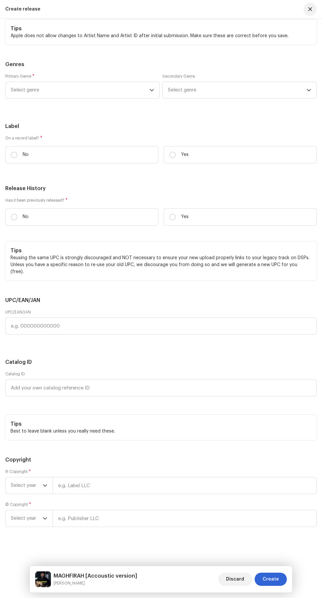
scroll to position [1475, 0]
click at [27, 98] on span "Select genre" at bounding box center [80, 90] width 139 height 16
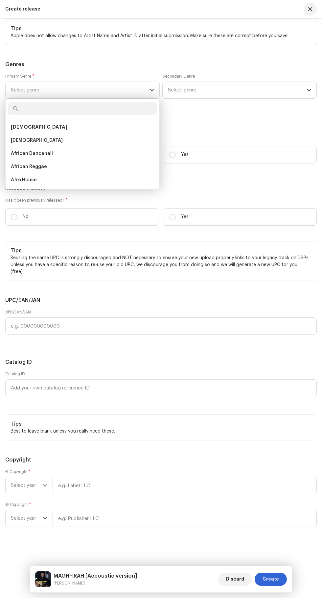
click at [49, 98] on span "Select genre" at bounding box center [80, 90] width 139 height 16
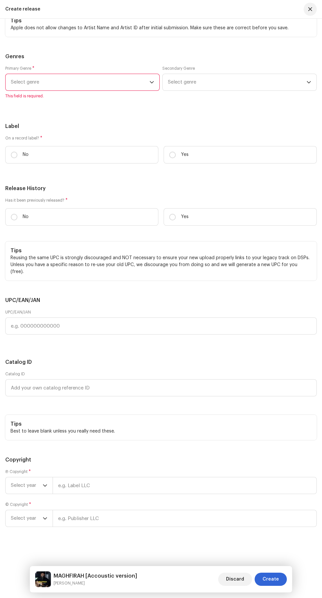
click at [116, 90] on span "Select genre" at bounding box center [80, 82] width 139 height 16
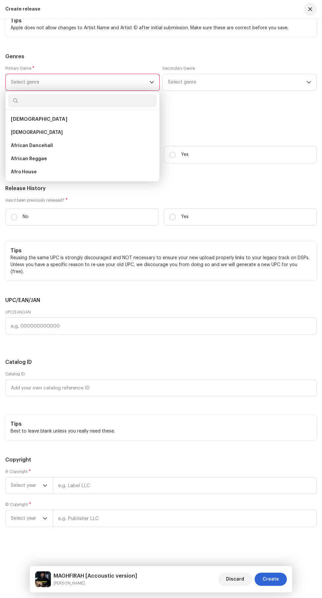
scroll to position [95, 0]
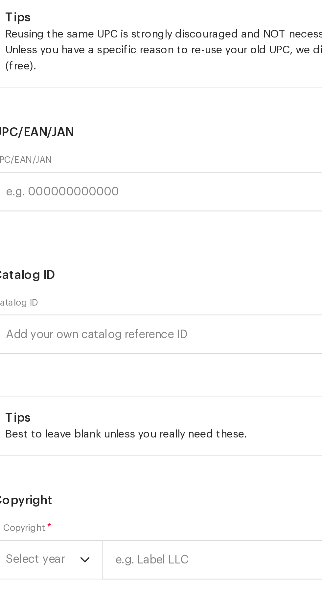
type input "Indo"
click at [21, 136] on span "Indo Pop" at bounding box center [21, 132] width 20 height 7
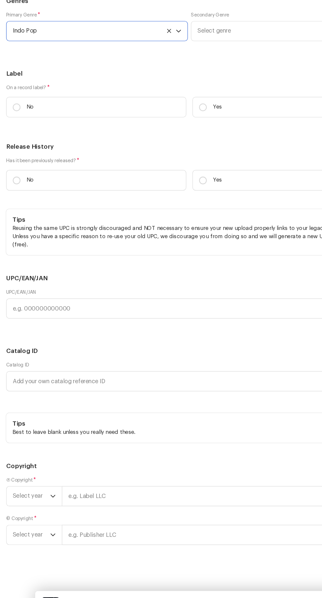
click at [205, 98] on span "Select genre" at bounding box center [237, 90] width 139 height 16
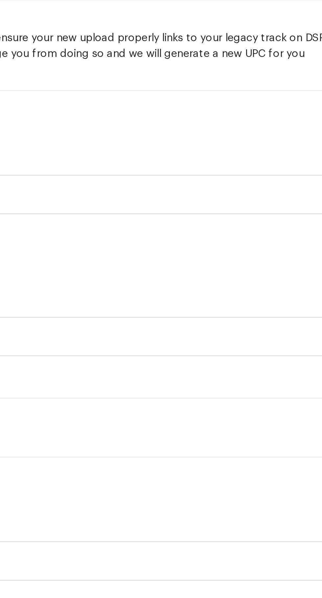
scroll to position [95, 0]
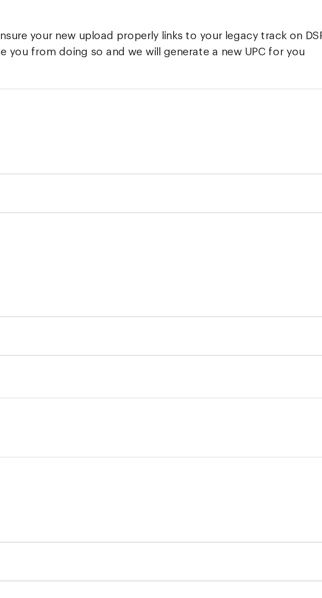
type input "Indo"
click at [178, 144] on span "Indo Pop" at bounding box center [178, 140] width 20 height 7
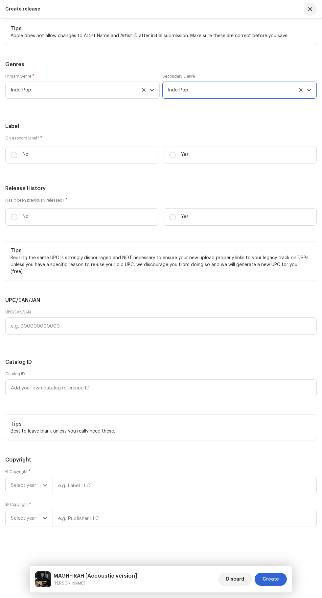
click at [185, 158] on p "Yes" at bounding box center [185, 154] width 8 height 7
click at [176, 158] on input "Yes" at bounding box center [172, 155] width 7 height 7
radio input "true"
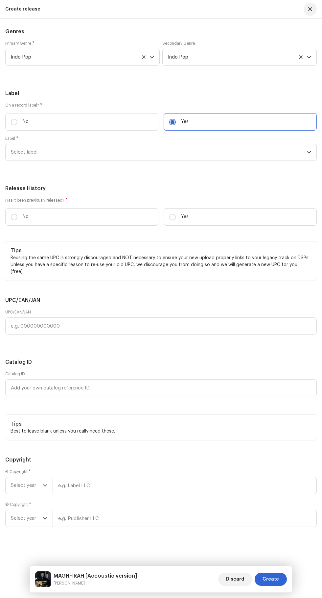
click at [295, 160] on span "Select label" at bounding box center [159, 152] width 296 height 16
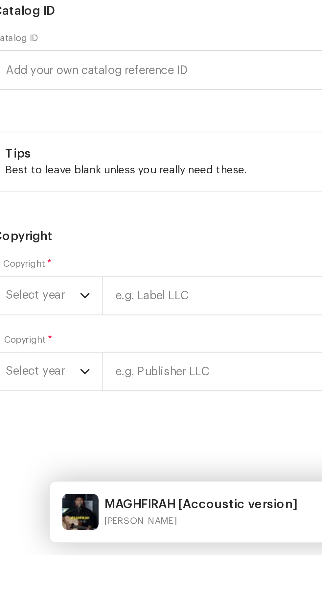
click at [31, 193] on strong "AZ STUDIO RECORD" at bounding box center [44, 189] width 46 height 7
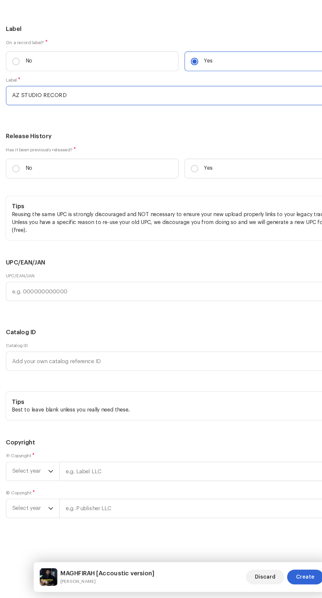
scroll to position [1567, 0]
click at [14, 220] on input "No" at bounding box center [14, 217] width 7 height 7
radio input "true"
click at [33, 492] on span "Select year" at bounding box center [27, 485] width 32 height 16
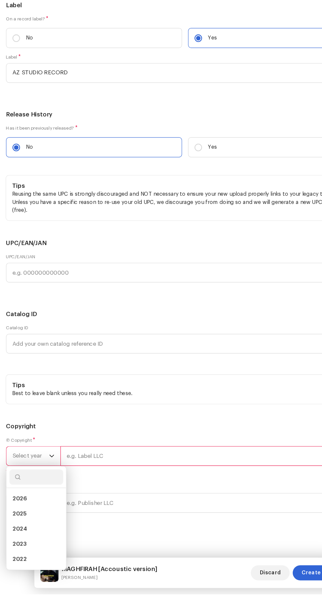
scroll to position [95, 0]
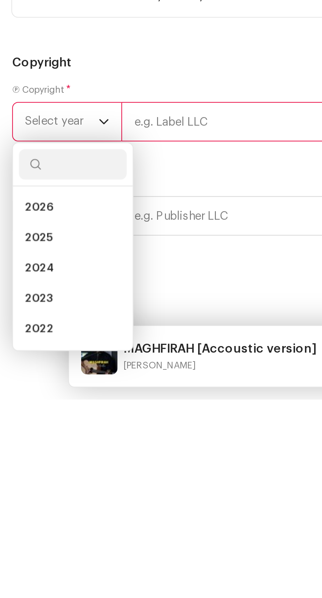
click at [17, 531] on span "2025" at bounding box center [17, 527] width 12 height 7
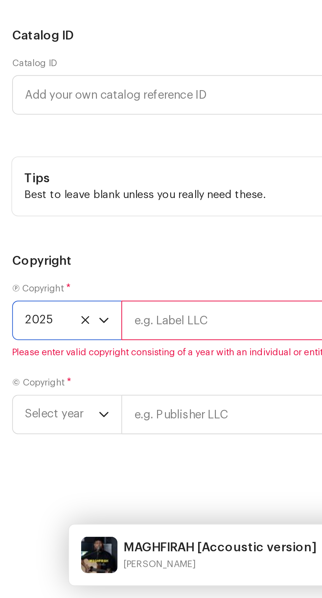
click at [91, 484] on input "text" at bounding box center [185, 477] width 264 height 17
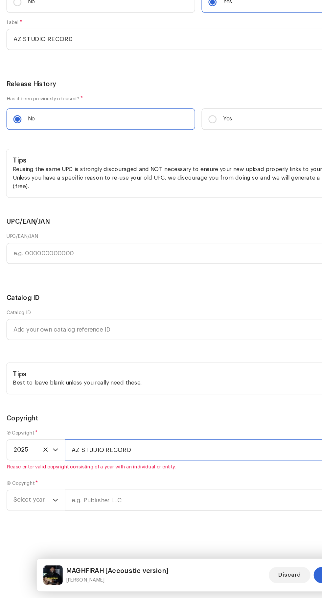
type input "AZ STUDIO RECORD"
click at [22, 518] on span "Select year" at bounding box center [27, 518] width 32 height 16
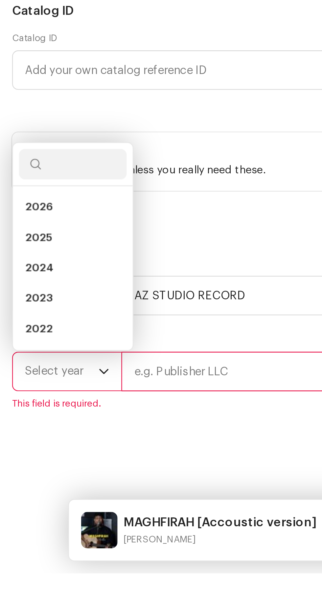
click at [13, 456] on span "2025" at bounding box center [17, 452] width 12 height 7
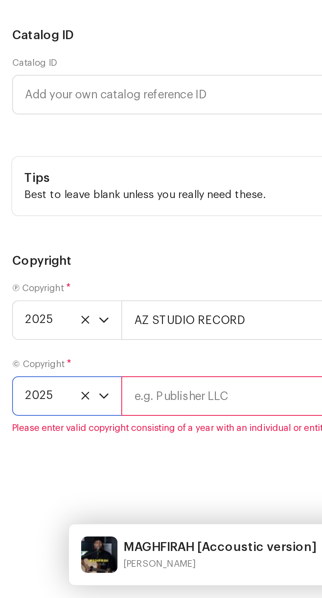
scroll to position [1886, 0]
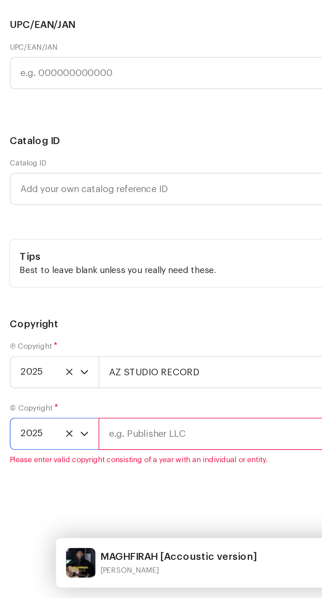
click at [90, 515] on input "text" at bounding box center [185, 510] width 264 height 17
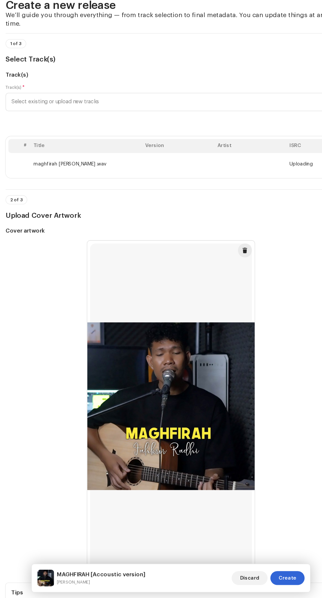
scroll to position [95, 0]
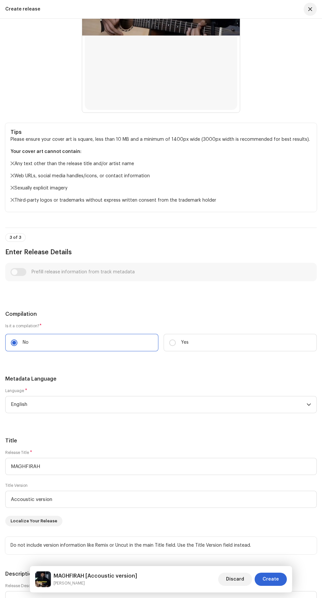
type input "AZ STUDIO RECORD"
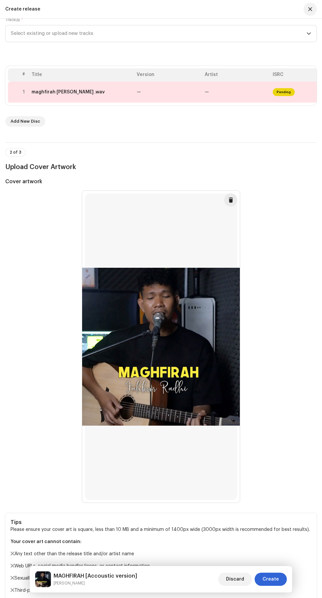
scroll to position [0, 0]
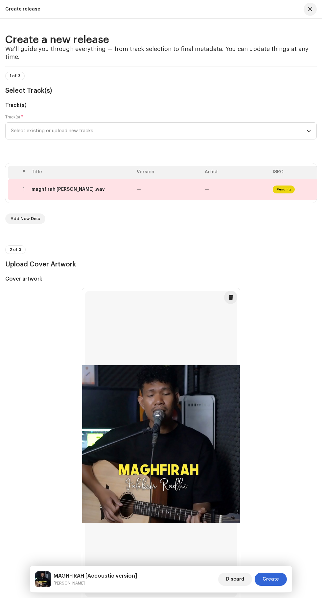
click at [151, 200] on td "—" at bounding box center [168, 189] width 68 height 21
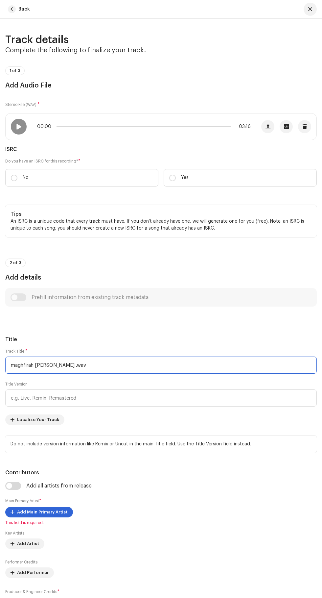
click at [136, 373] on input "maghfirah [PERSON_NAME] .wav" at bounding box center [161, 364] width 312 height 17
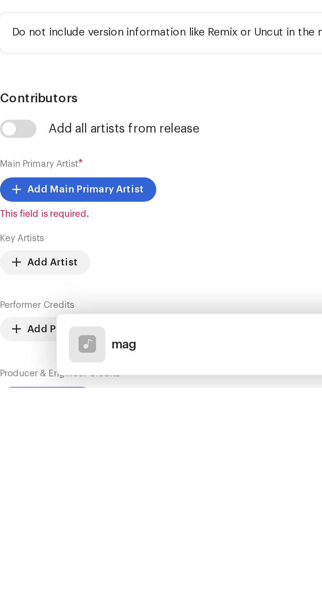
type input "m"
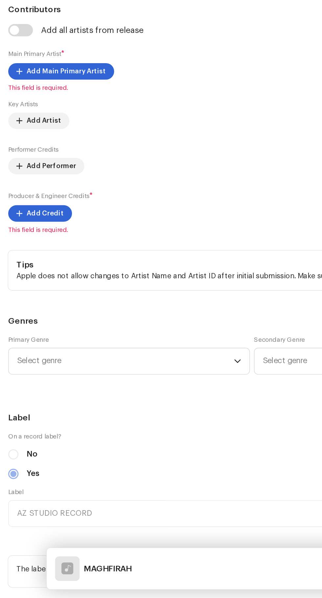
scroll to position [252, 0]
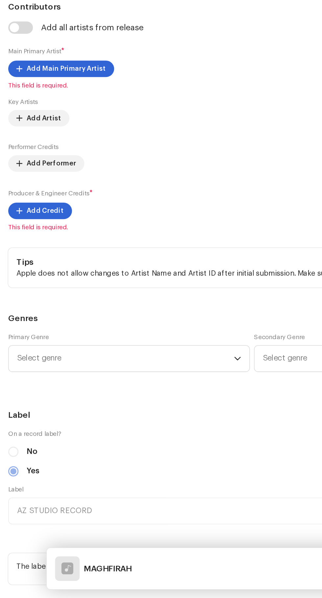
type input "MAGHFIRAH"
click at [27, 266] on span "Add Main Primary Artist" at bounding box center [42, 259] width 51 height 13
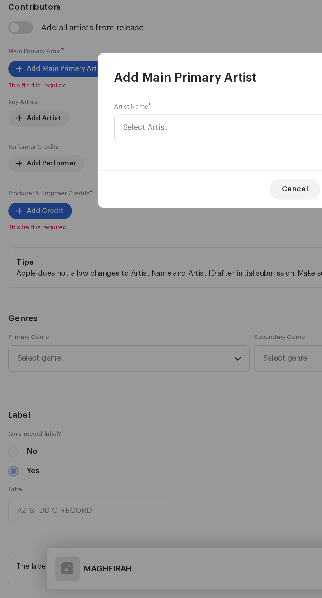
click at [86, 297] on span "Select Artist" at bounding box center [93, 297] width 29 height 5
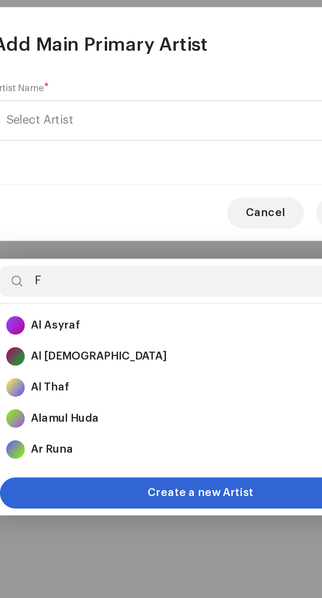
type input "Fa"
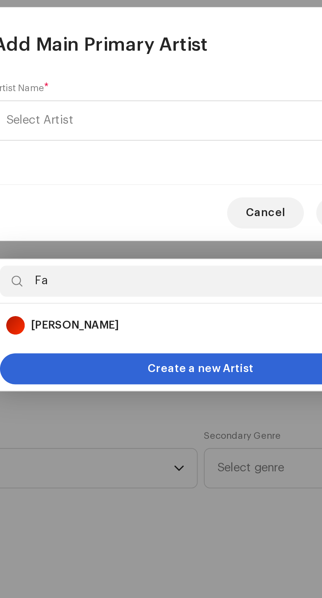
click at [102, 381] on strong "[PERSON_NAME]" at bounding box center [107, 384] width 37 height 7
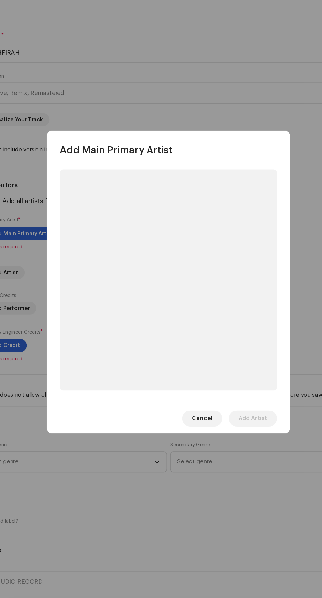
scroll to position [95, 0]
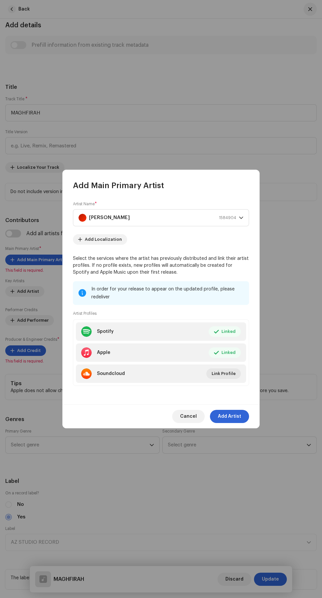
click at [234, 423] on span "Add Artist" at bounding box center [229, 416] width 23 height 13
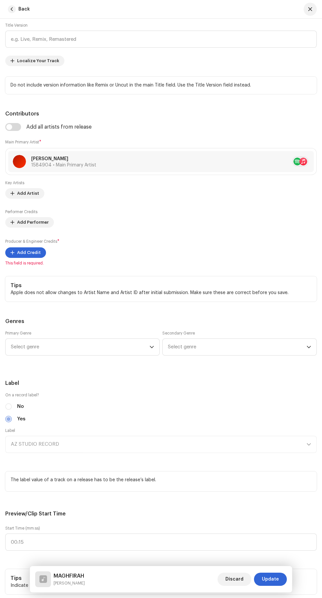
scroll to position [374, 0]
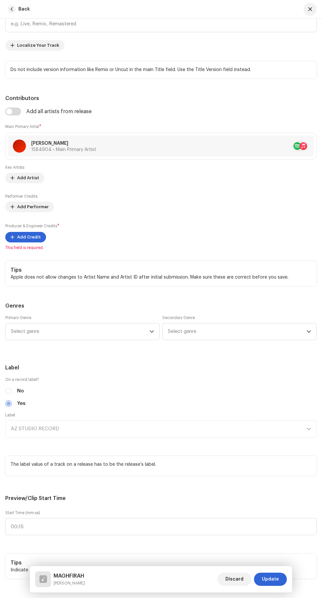
click at [17, 250] on span "This field is required." at bounding box center [161, 247] width 312 height 5
click at [24, 244] on span "Add Credit" at bounding box center [29, 236] width 24 height 13
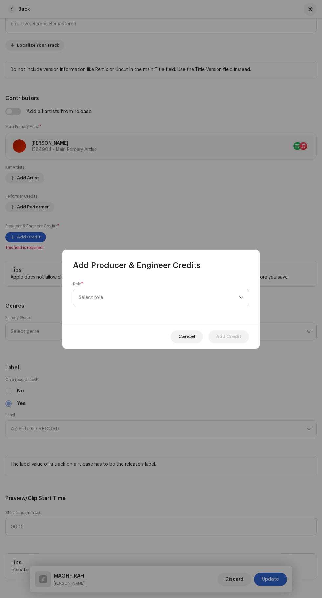
click at [96, 297] on span "Select role" at bounding box center [159, 297] width 160 height 16
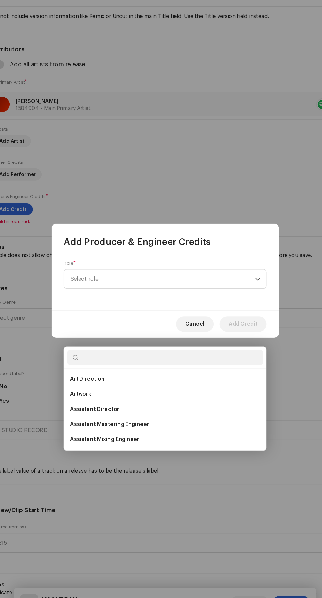
scroll to position [95, 0]
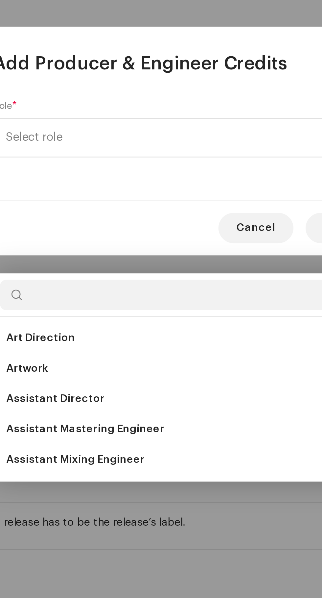
click at [101, 434] on span "Assistant Mixing Engineer" at bounding box center [109, 437] width 60 height 7
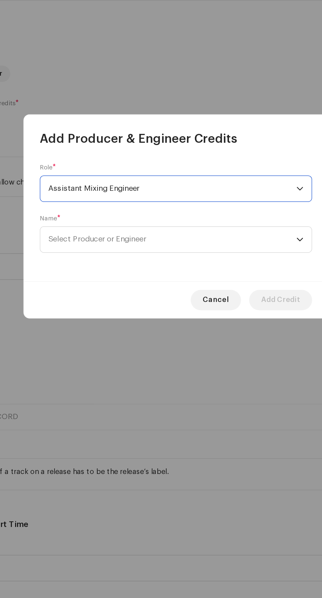
scroll to position [88, 0]
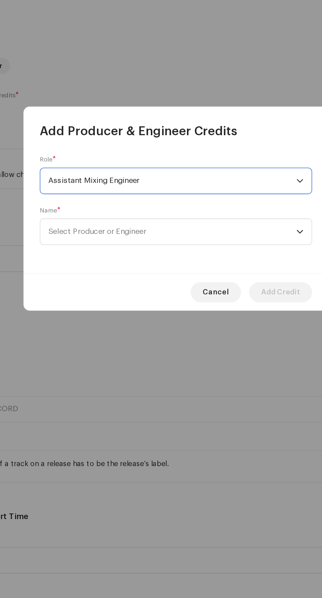
click at [241, 314] on icon "dropdown trigger" at bounding box center [241, 314] width 5 height 5
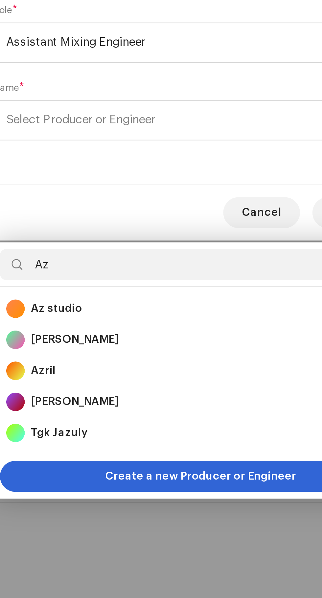
type input "Az"
click at [95, 390] on strong "Az studio" at bounding box center [100, 393] width 22 height 7
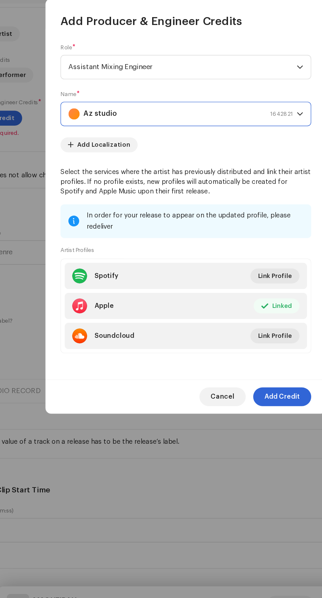
click at [235, 439] on span "Add Credit" at bounding box center [228, 432] width 25 height 13
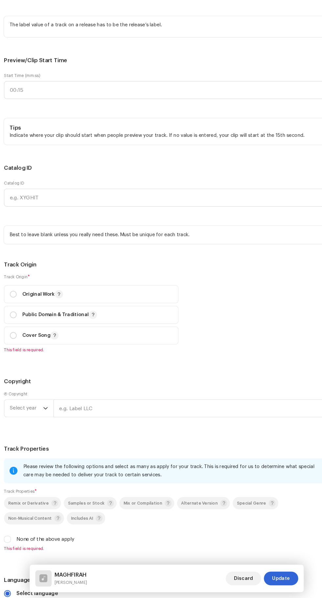
scroll to position [808, 0]
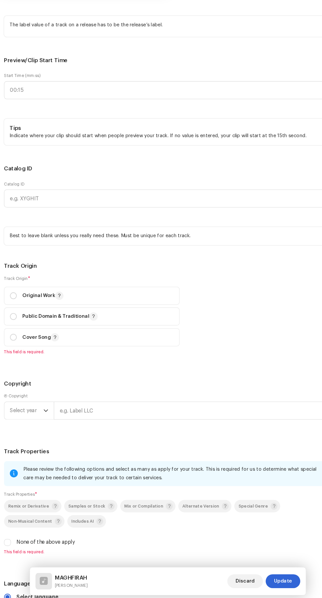
scroll to position [94, 0]
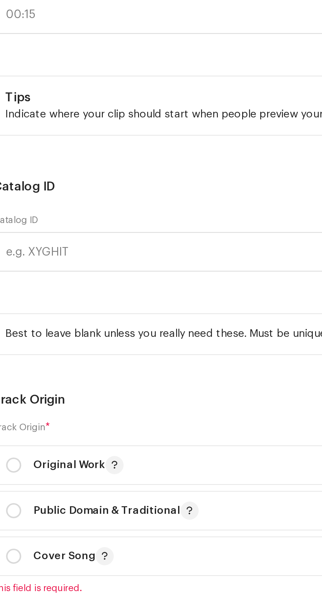
type input "Indo"
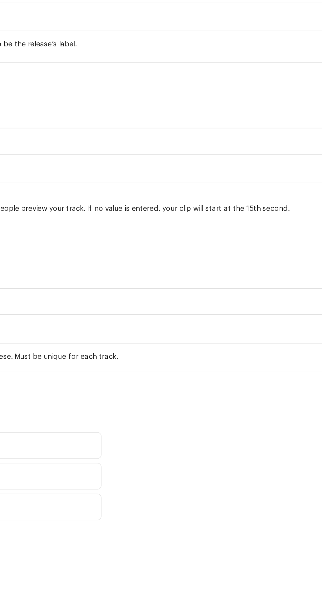
type input "Indo"
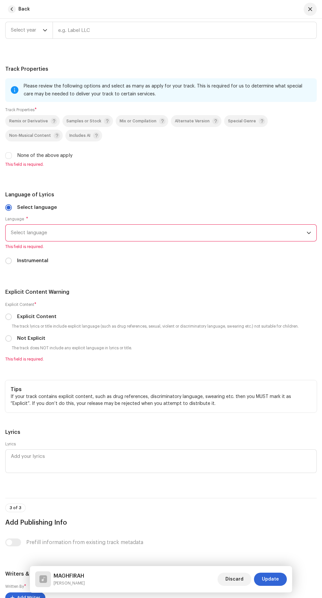
scroll to position [1195, 0]
radio input "true"
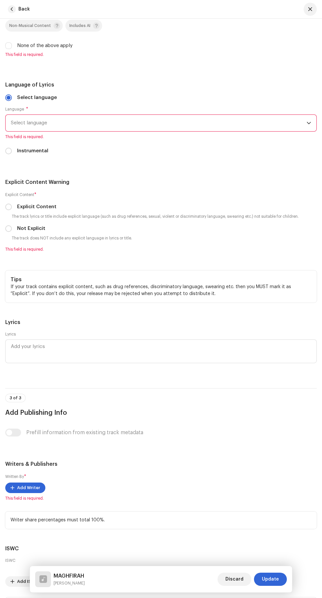
scroll to position [1298, 0]
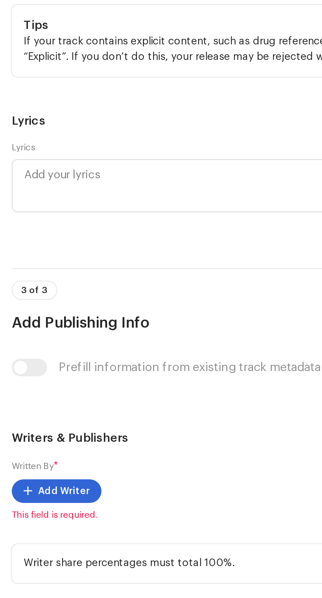
scroll to position [95, 0]
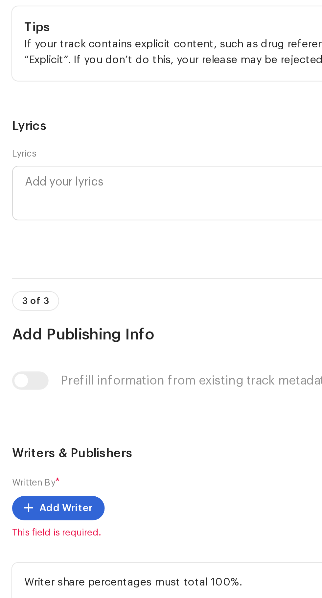
scroll to position [95, 0]
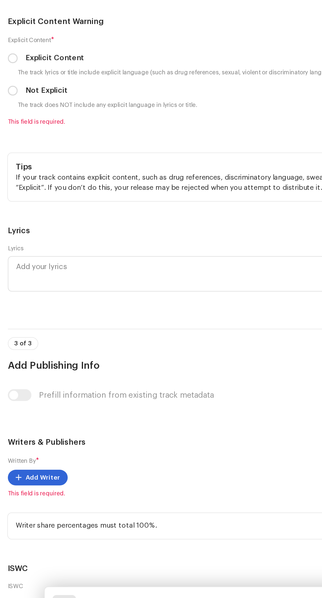
type input "AZ STUDIO RECORD"
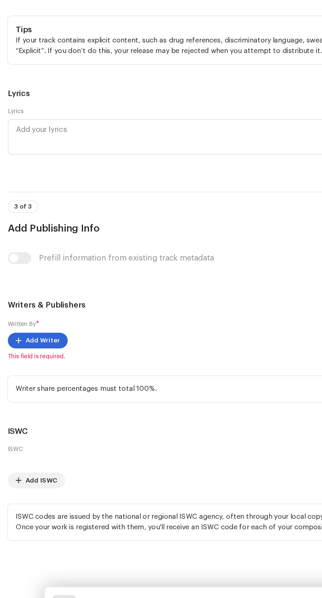
scroll to position [1468, 0]
checkbox input "true"
click at [24, 44] on span "Select language" at bounding box center [159, 36] width 296 height 16
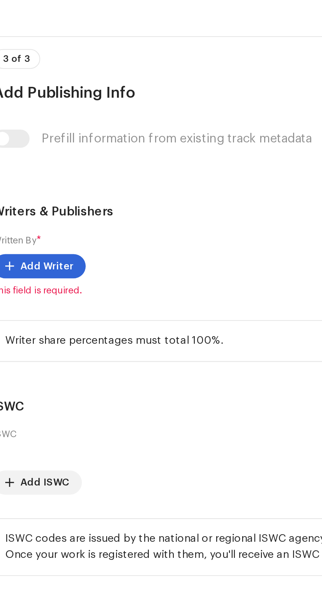
scroll to position [0, 0]
type input "Indo"
click at [24, 77] on span "Indonesian" at bounding box center [24, 73] width 26 height 7
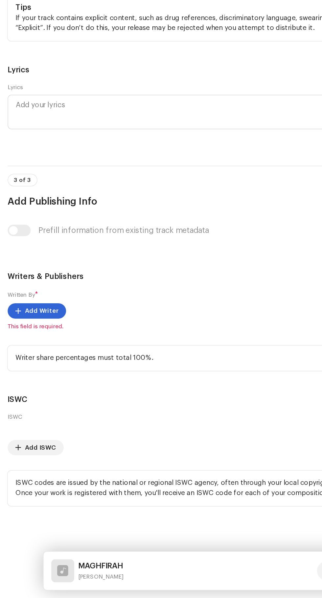
scroll to position [1526, 0]
click at [9, 145] on input "Not Explicit" at bounding box center [8, 141] width 7 height 7
radio input "true"
click at [22, 407] on span "Add Writer" at bounding box center [28, 400] width 23 height 13
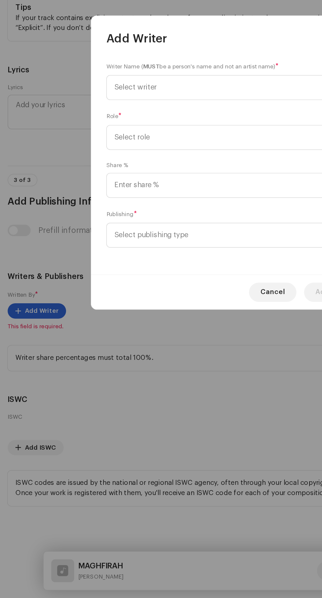
click at [89, 248] on span "Select writer" at bounding box center [93, 247] width 29 height 5
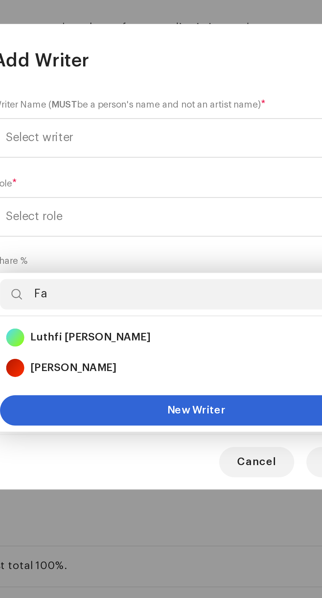
type input "Fa"
click at [100, 344] on strong "[PERSON_NAME]" at bounding box center [107, 347] width 37 height 7
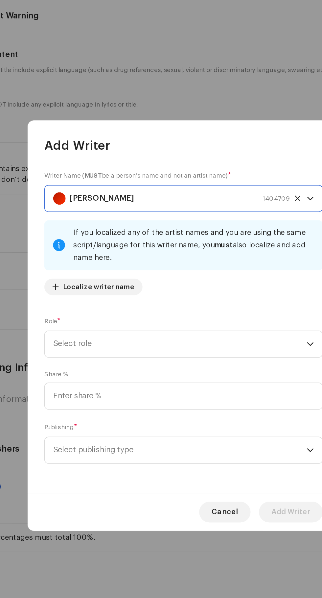
click at [88, 313] on span "Select role" at bounding box center [159, 310] width 160 height 16
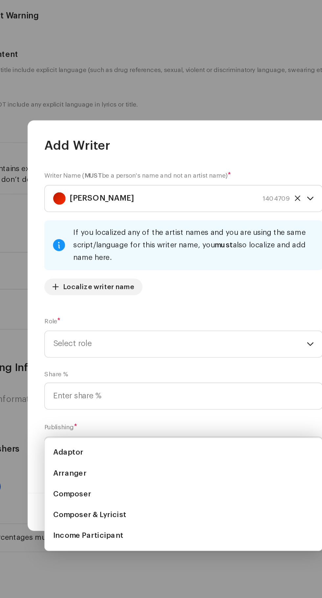
click at [85, 415] on span "Composer & Lyricist" at bounding box center [102, 418] width 46 height 7
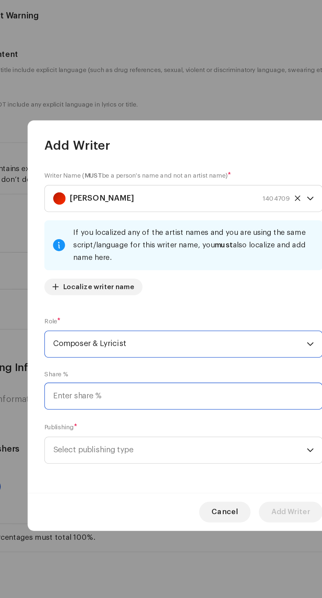
click at [86, 345] on input at bounding box center [161, 343] width 176 height 17
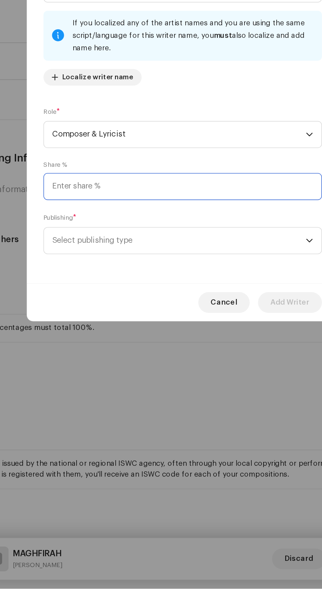
scroll to position [95, 0]
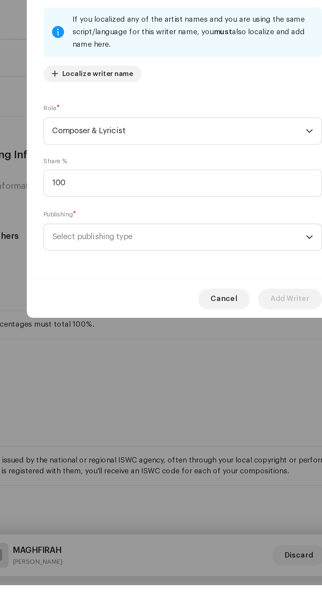
click at [101, 380] on span "Select publishing type" at bounding box center [159, 377] width 160 height 16
type input "100.00"
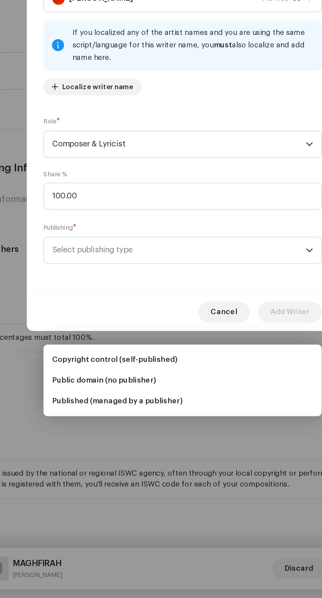
click at [93, 443] on span "Copyright control (self-published)" at bounding box center [118, 446] width 79 height 7
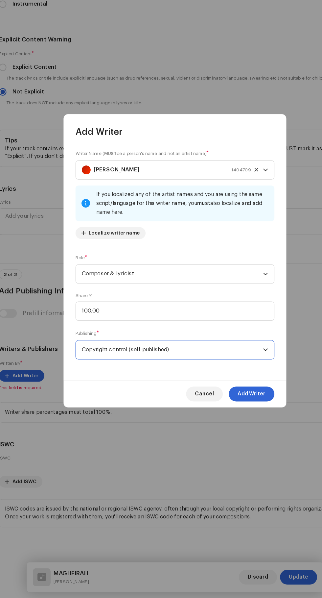
click at [236, 419] on span "Add Writer" at bounding box center [229, 416] width 25 height 13
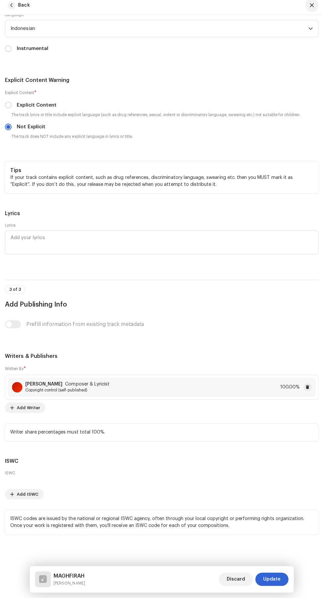
click at [275, 579] on span "Update" at bounding box center [270, 578] width 17 height 13
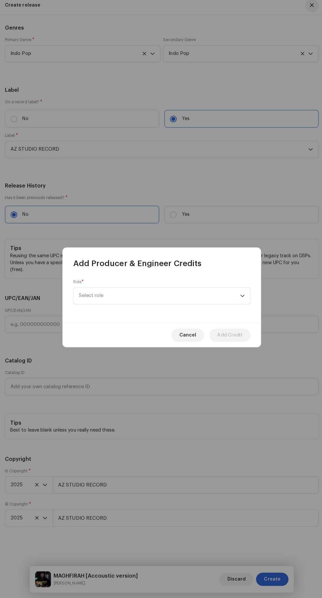
click at [98, 296] on span "Select role" at bounding box center [159, 297] width 160 height 16
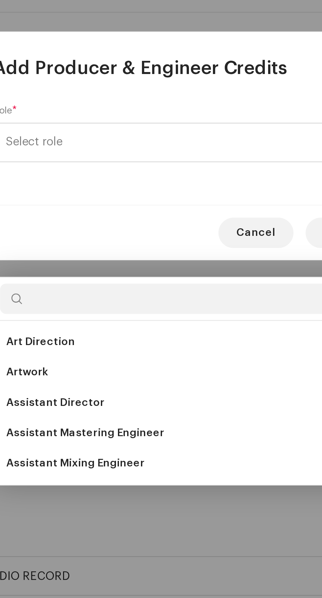
click at [102, 433] on span "Assistant Mixing Engineer" at bounding box center [109, 436] width 60 height 7
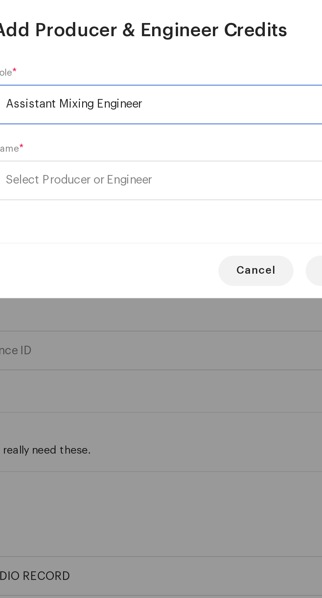
click at [103, 315] on span "Select Producer or Engineer" at bounding box center [110, 313] width 63 height 5
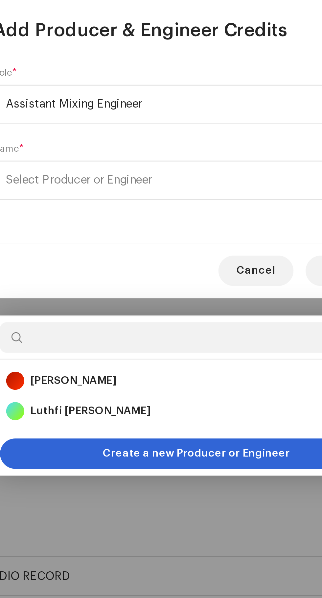
click at [94, 397] on strong "[PERSON_NAME]" at bounding box center [107, 400] width 37 height 7
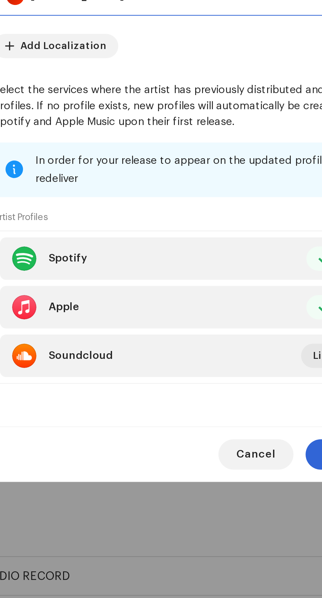
click at [187, 439] on span "Cancel" at bounding box center [186, 432] width 17 height 13
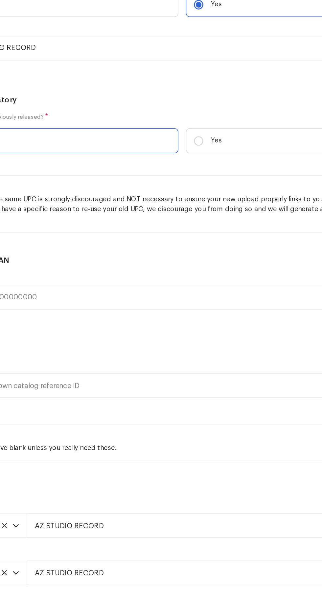
scroll to position [1399, 0]
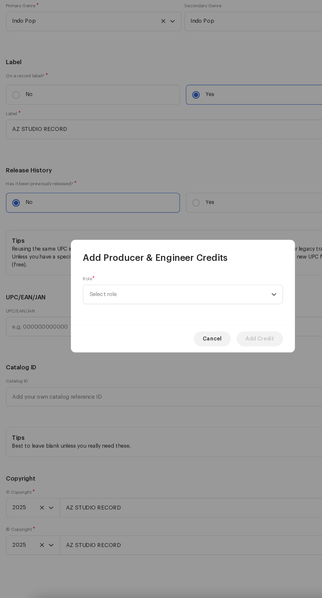
click at [91, 297] on span "Select role" at bounding box center [159, 297] width 160 height 16
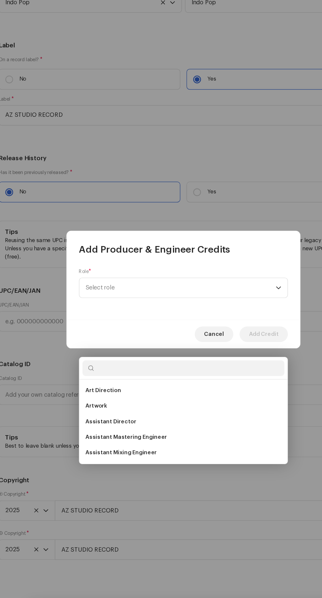
scroll to position [95, 0]
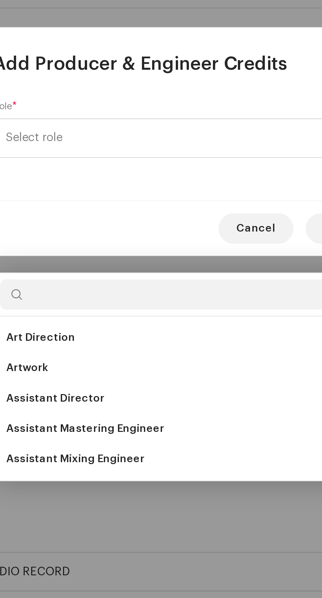
click at [100, 433] on span "Assistant Mixing Engineer" at bounding box center [109, 436] width 60 height 7
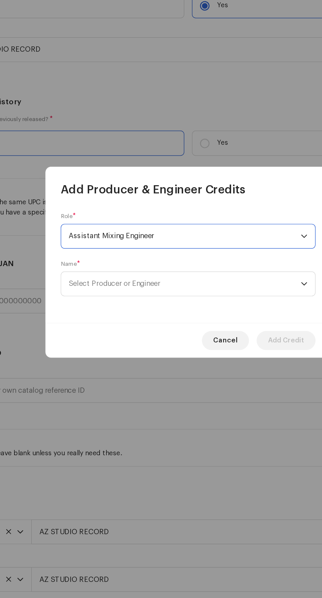
click at [100, 314] on span "Select Producer or Engineer" at bounding box center [110, 313] width 63 height 5
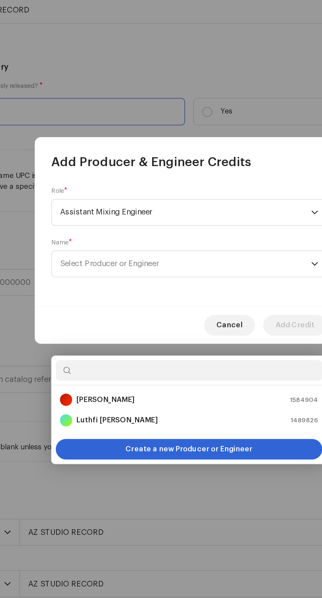
scroll to position [94, 0]
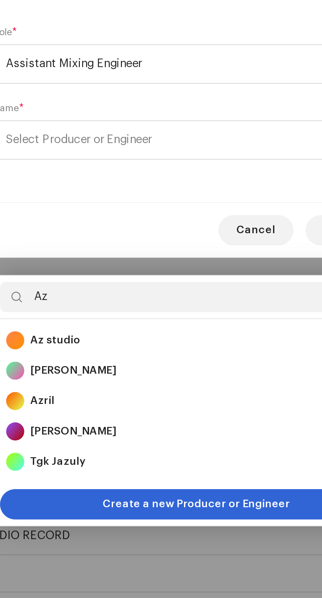
type input "Az"
click at [98, 397] on strong "Az studio" at bounding box center [100, 400] width 22 height 7
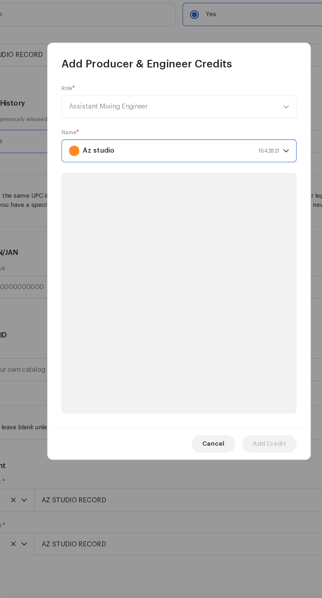
scroll to position [90, 0]
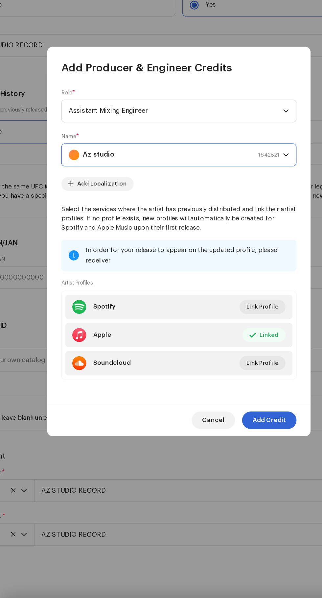
click at [238, 439] on span "Add Credit" at bounding box center [228, 432] width 25 height 13
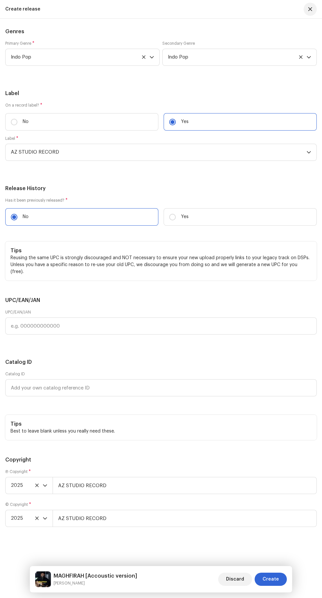
scroll to position [1937, 0]
click at [278, 585] on span "Create" at bounding box center [271, 578] width 16 height 13
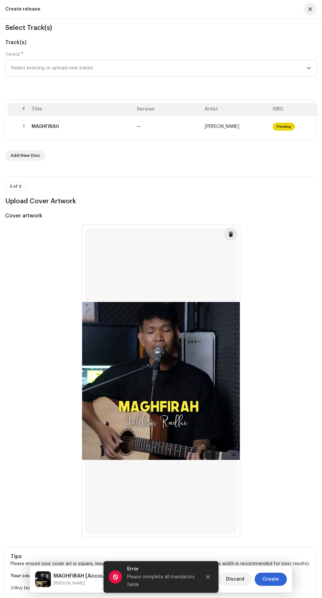
scroll to position [59, 0]
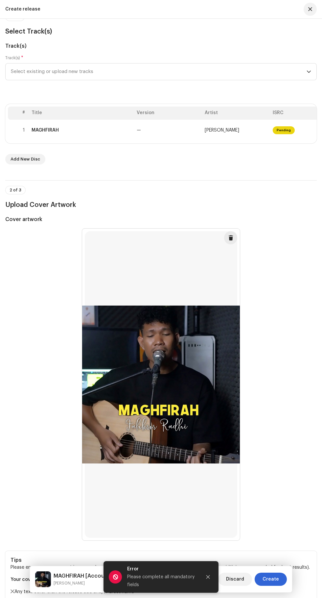
click at [105, 120] on th "Title" at bounding box center [81, 112] width 105 height 13
click at [105, 133] on div "MAGHFIRAH" at bounding box center [82, 130] width 100 height 5
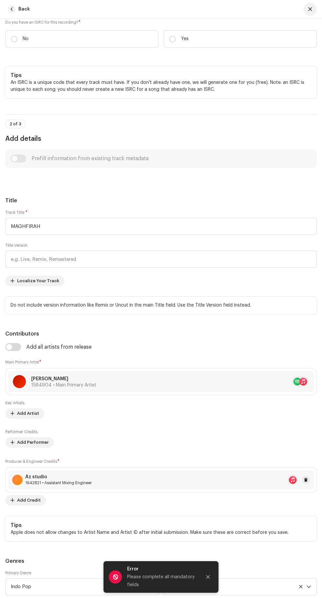
scroll to position [145, 0]
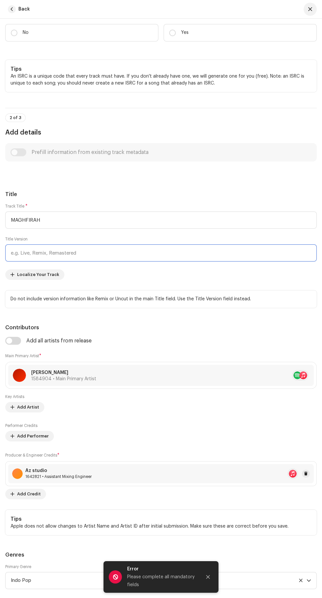
click at [28, 261] on input "text" at bounding box center [161, 252] width 312 height 17
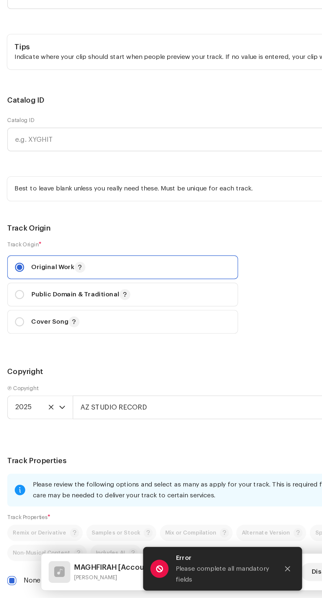
scroll to position [765, 0]
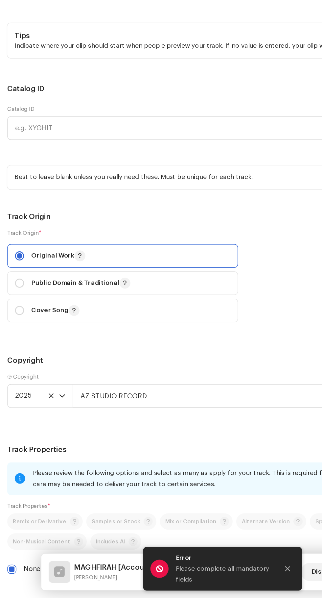
type input "Accoustic version"
click at [208, 577] on icon "Close" at bounding box center [208, 577] width 4 height 4
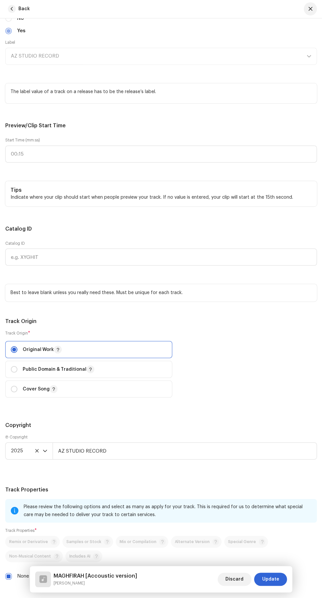
scroll to position [95, 0]
click at [275, 579] on span "Update" at bounding box center [270, 578] width 17 height 13
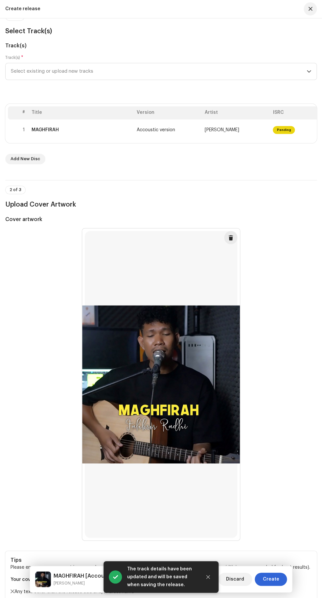
click at [279, 581] on span "Create" at bounding box center [271, 578] width 16 height 13
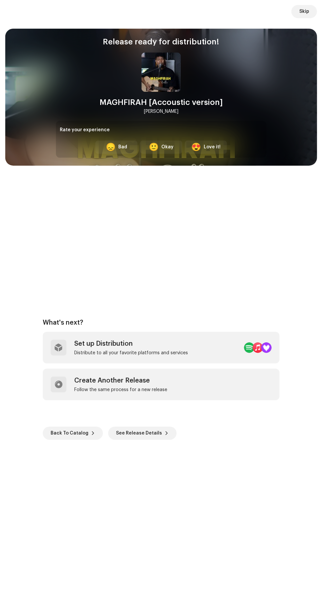
click at [182, 353] on div "Distribute to all your favorite platforms and services" at bounding box center [131, 352] width 114 height 5
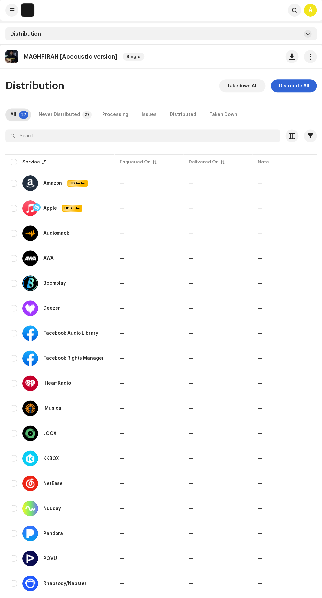
click at [294, 86] on span "Distribute All" at bounding box center [294, 86] width 30 height 13
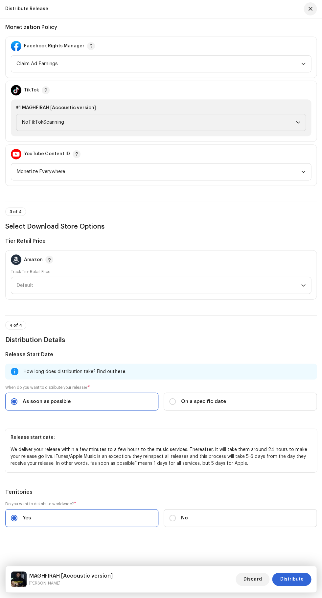
scroll to position [787, 0]
click at [296, 579] on span "Distribute" at bounding box center [291, 578] width 23 height 13
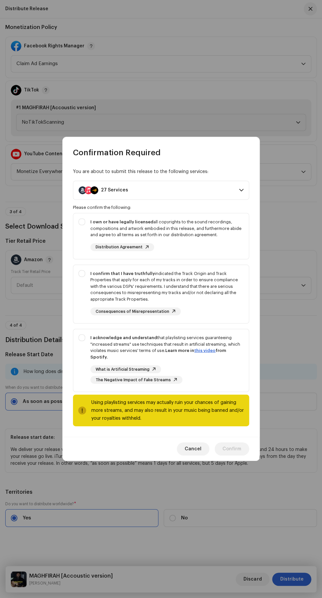
click at [80, 225] on div "I own or have legally licensed all copyrights to the sound recordings, composit…" at bounding box center [161, 234] width 176 height 43
checkbox input "true"
click at [80, 271] on div "I confirm that I have truthfully indicated the Track Origin and Track Propertie…" at bounding box center [161, 293] width 176 height 56
checkbox input "true"
click at [81, 335] on div "I acknowledge and understand that playlisting services guaranteeing "increased …" at bounding box center [161, 359] width 176 height 60
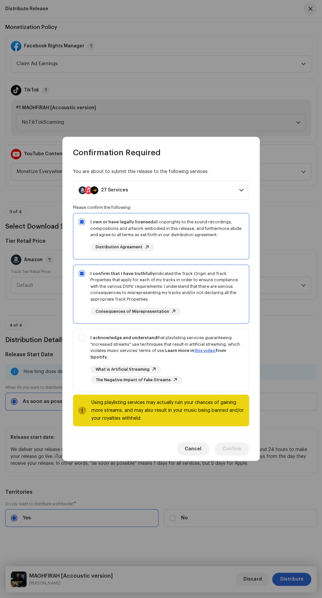
checkbox input "true"
click at [236, 446] on span "Confirm" at bounding box center [232, 448] width 19 height 13
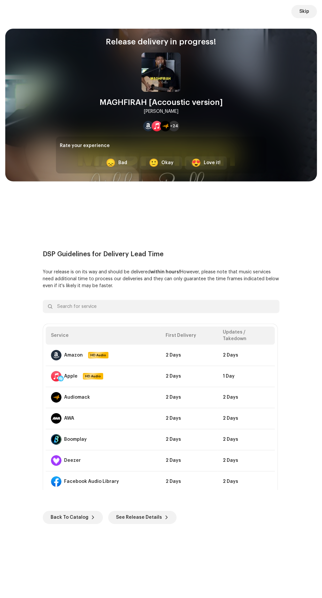
scroll to position [0, 0]
click at [304, 12] on span "Skip" at bounding box center [304, 11] width 10 height 13
